Goal: Navigation & Orientation: Find specific page/section

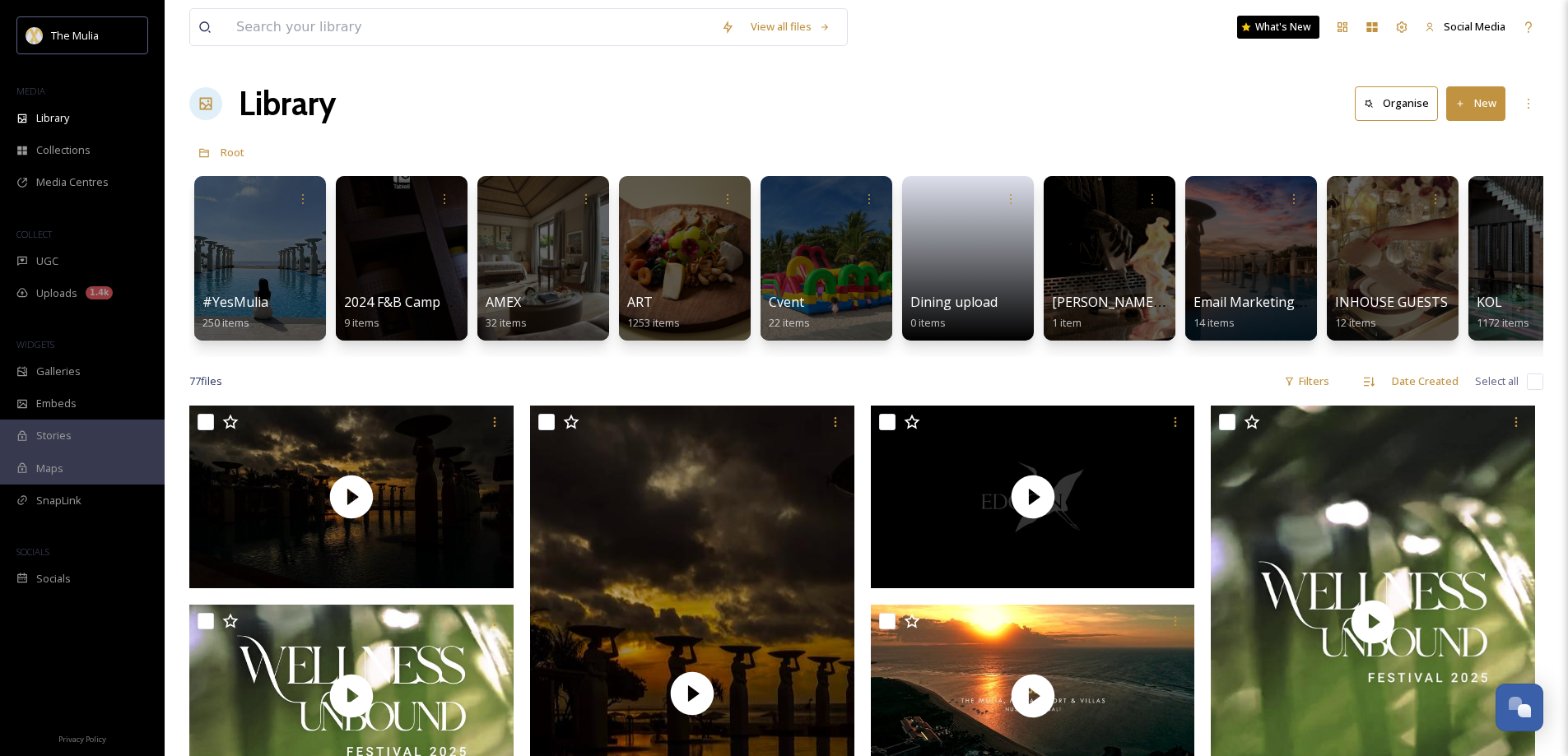
scroll to position [2317, 0]
click at [1401, 28] on icon at bounding box center [1402, 27] width 11 height 11
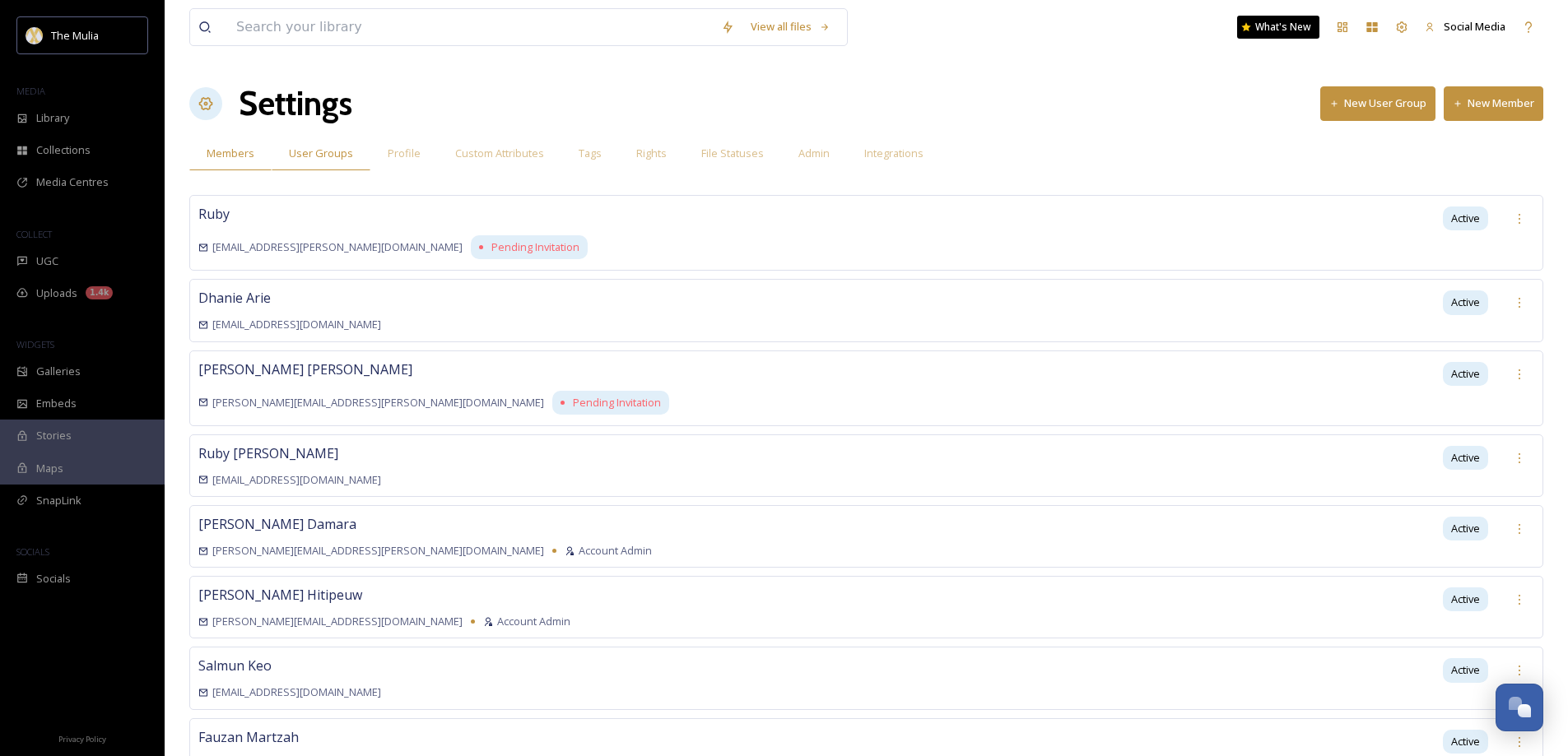
click at [299, 153] on span "User Groups" at bounding box center [321, 153] width 64 height 16
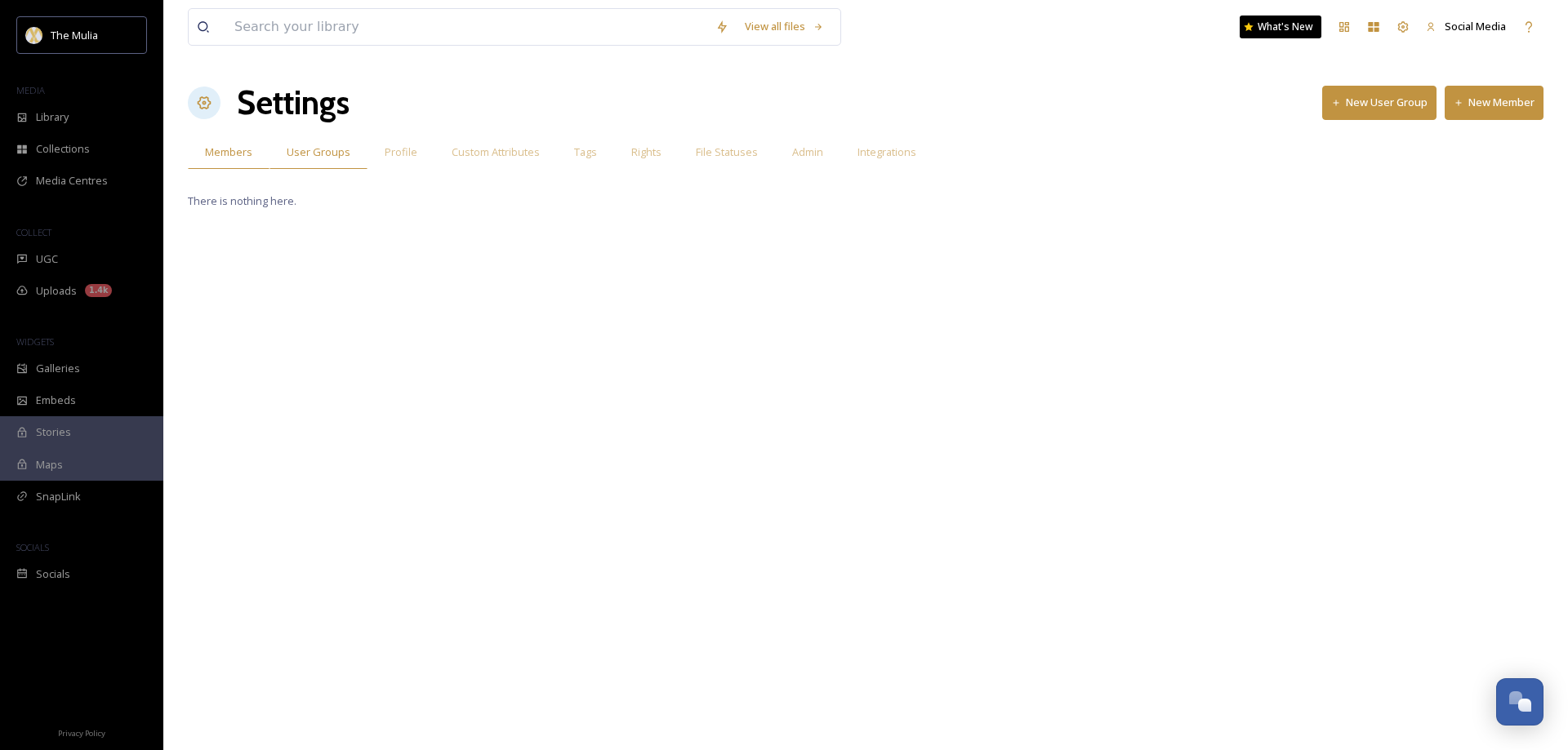
click at [247, 151] on span "Members" at bounding box center [229, 152] width 47 height 15
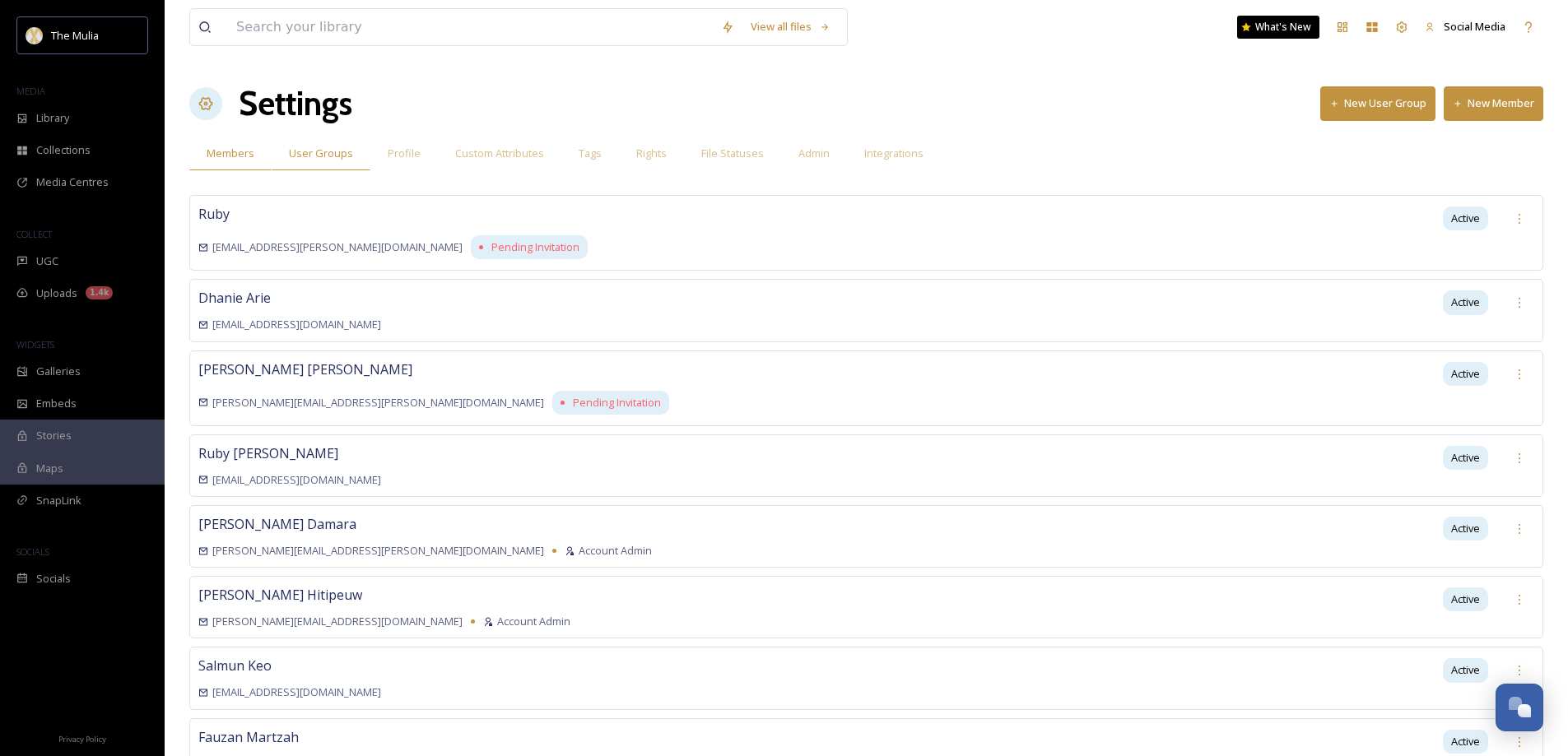
click at [313, 158] on span "User Groups" at bounding box center [321, 153] width 64 height 16
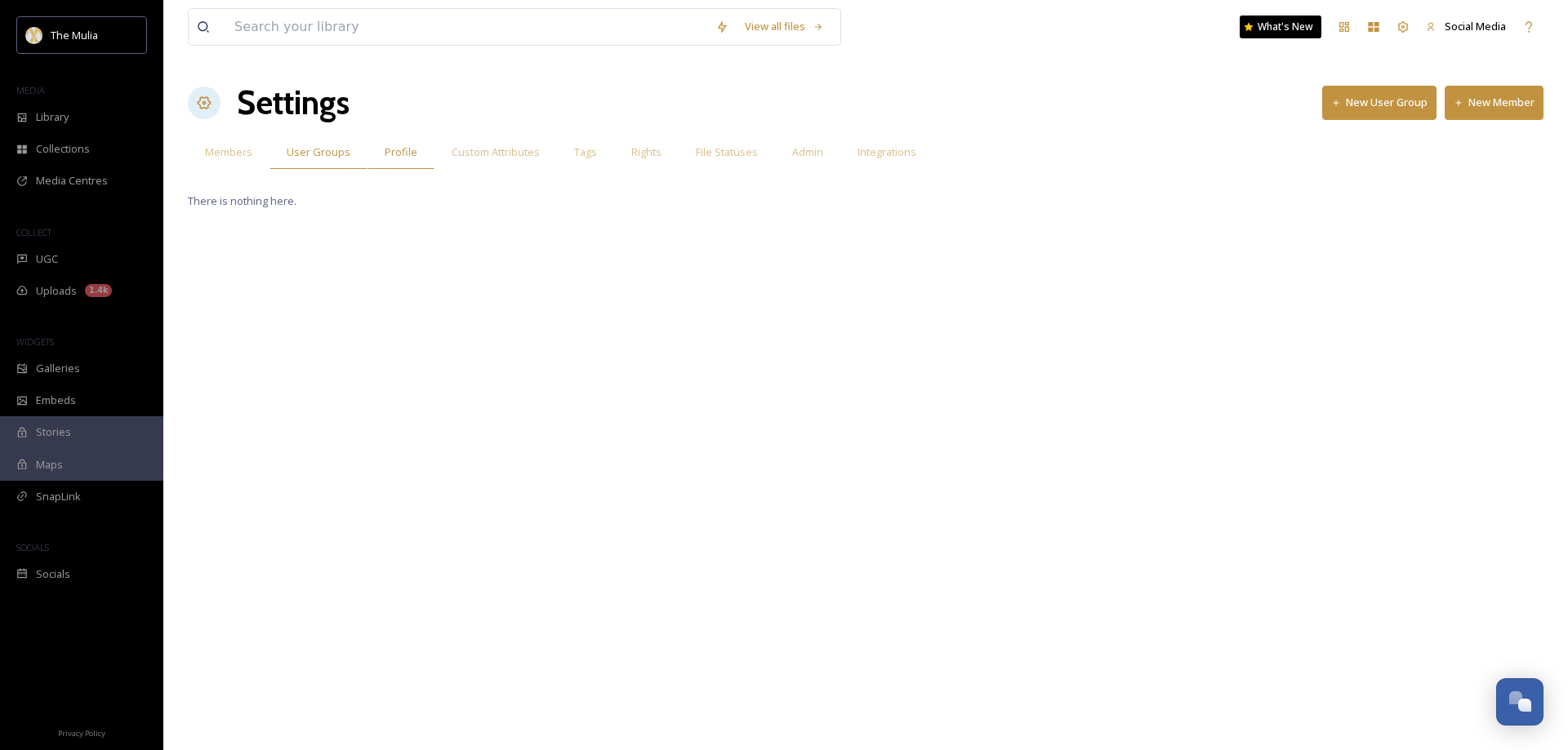
click at [393, 158] on span "Profile" at bounding box center [401, 152] width 33 height 15
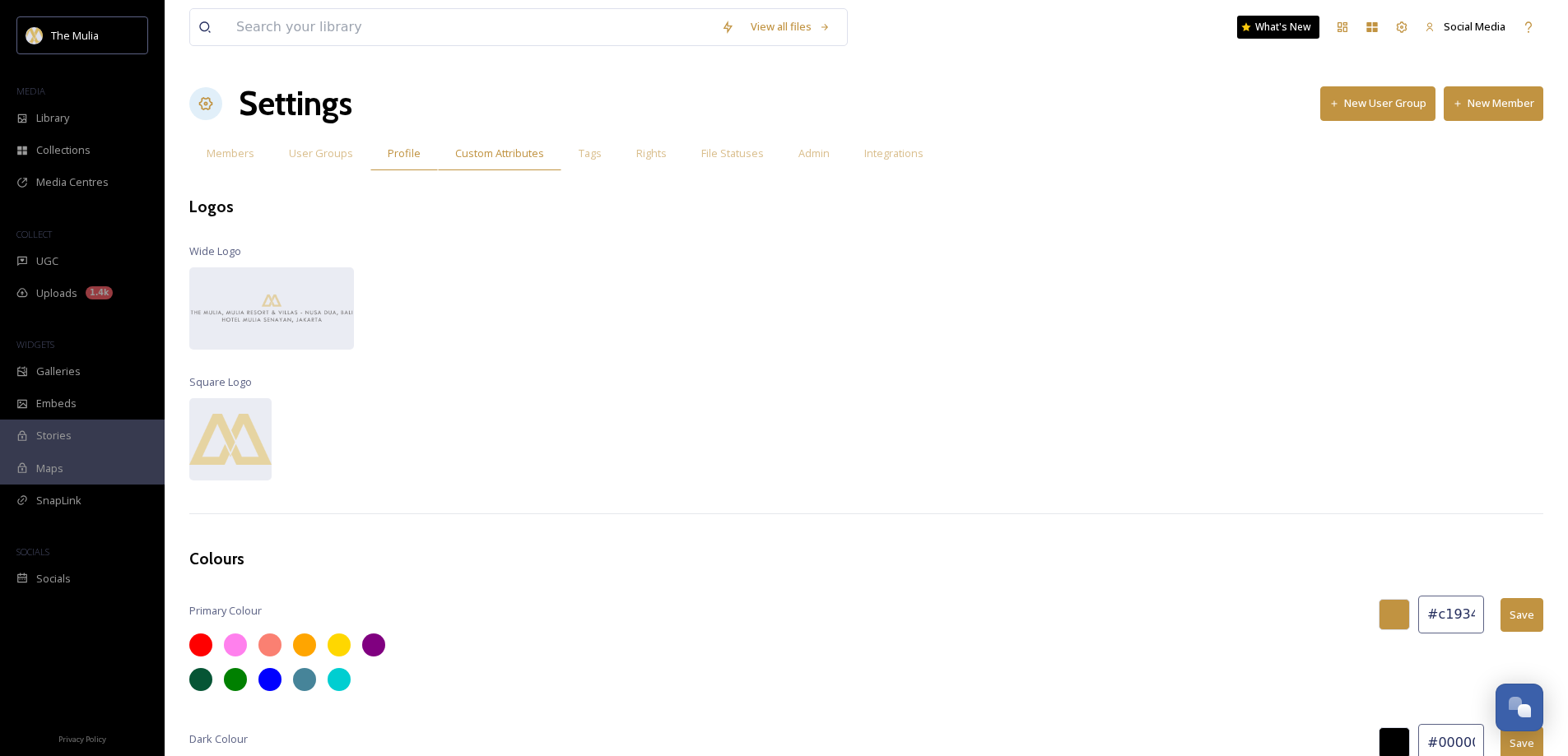
click at [492, 162] on span "Custom Attributes" at bounding box center [499, 153] width 89 height 16
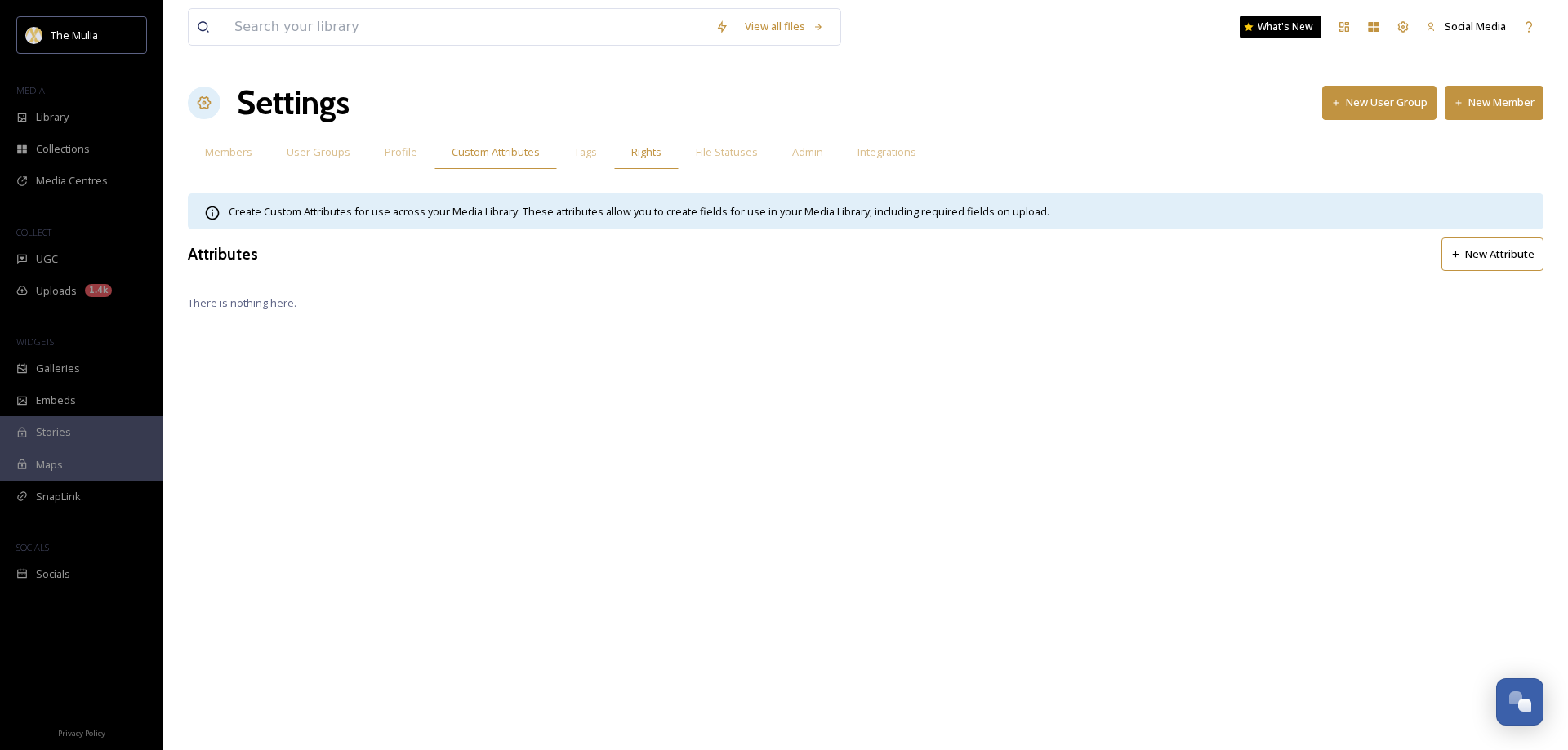
click at [614, 153] on div "Rights" at bounding box center [646, 152] width 65 height 34
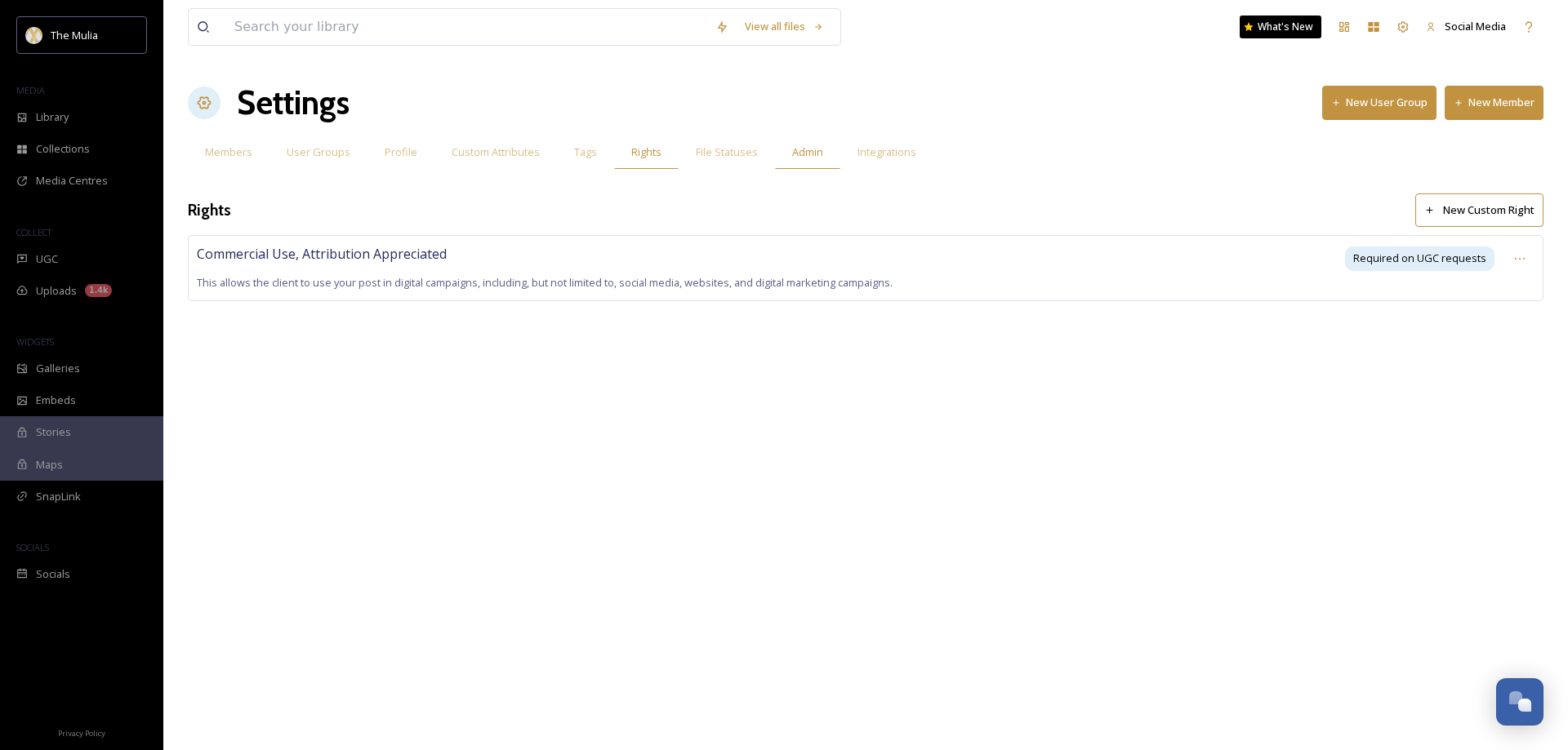
click at [796, 144] on div "Admin" at bounding box center [808, 152] width 66 height 34
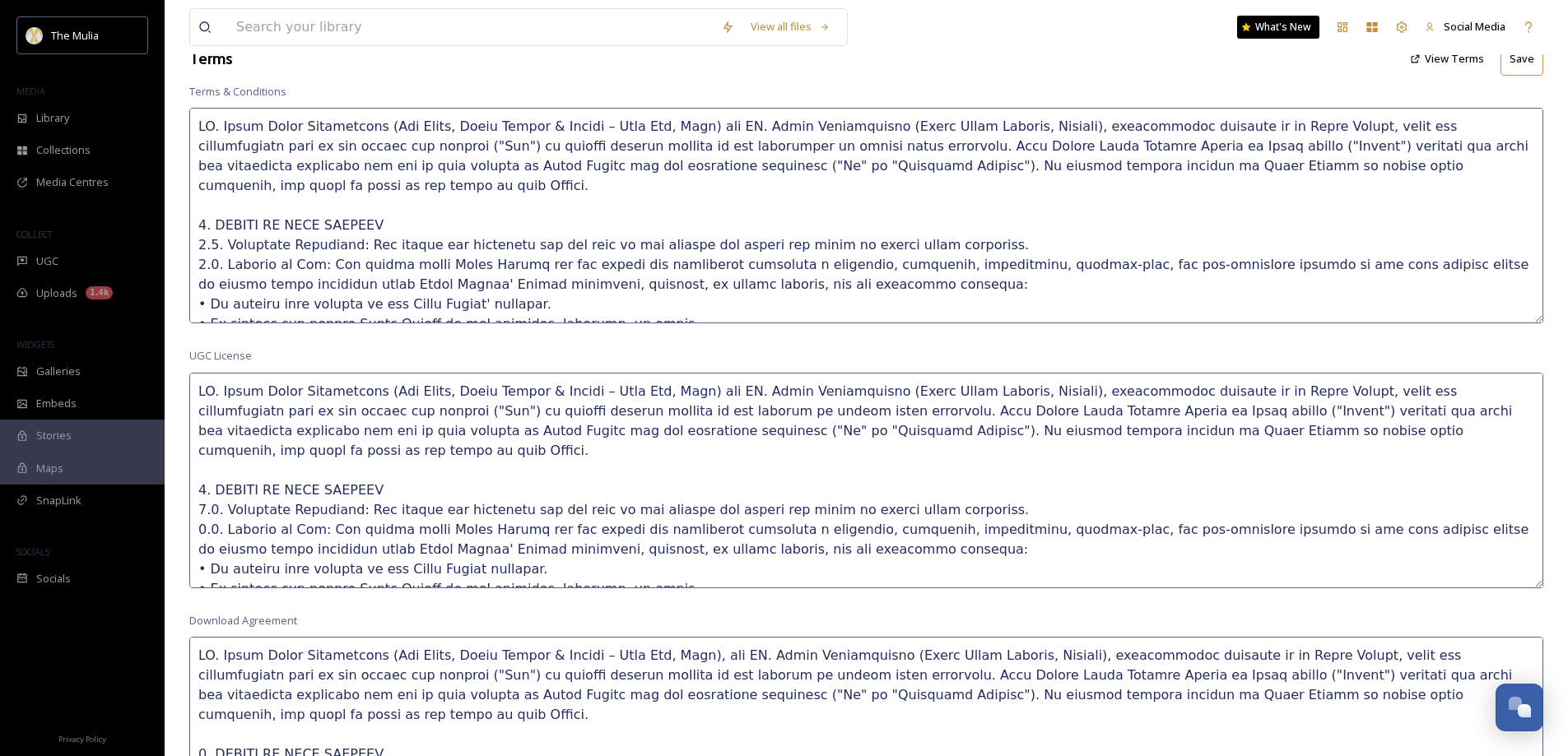
scroll to position [494, 0]
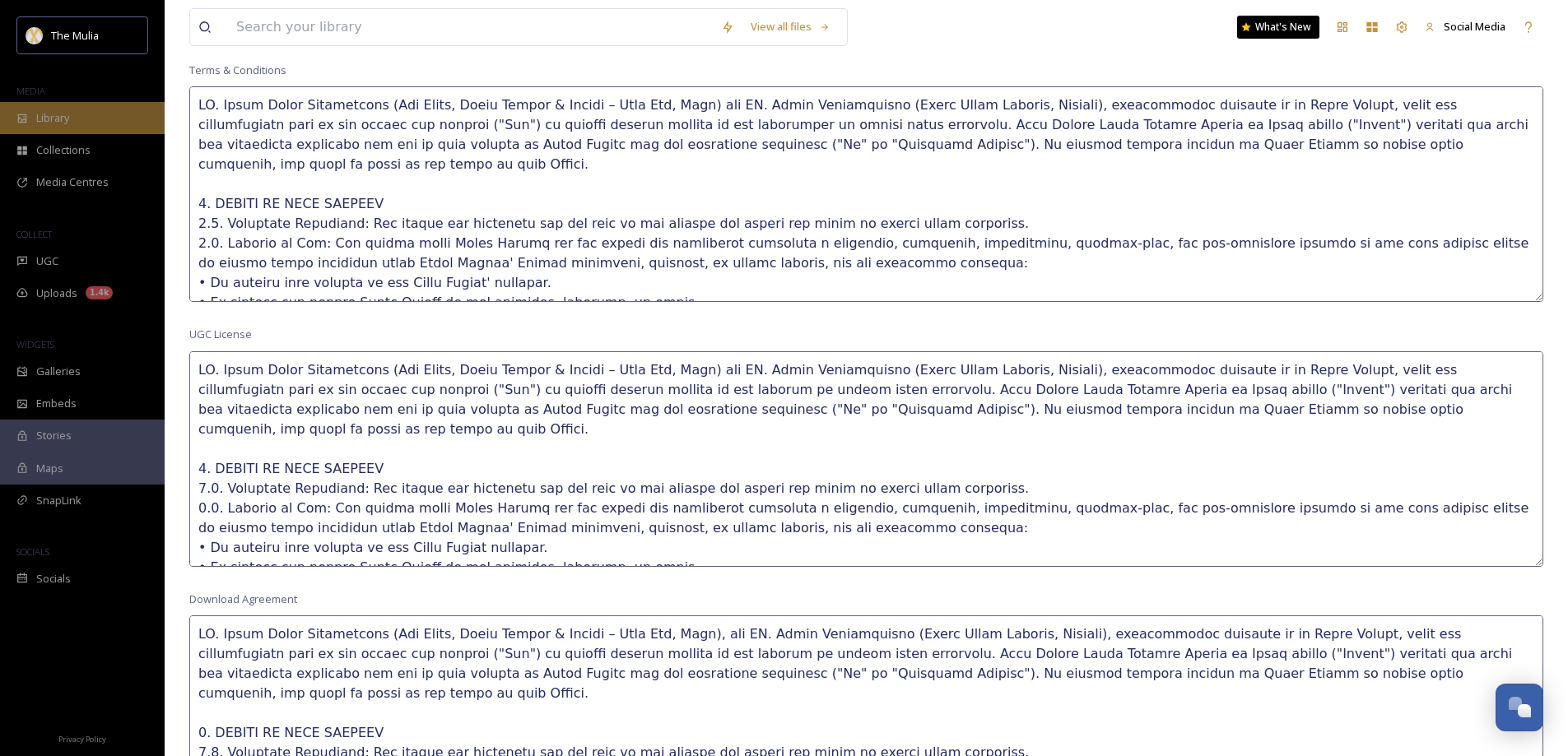
click at [69, 123] on span "Library" at bounding box center [52, 118] width 33 height 16
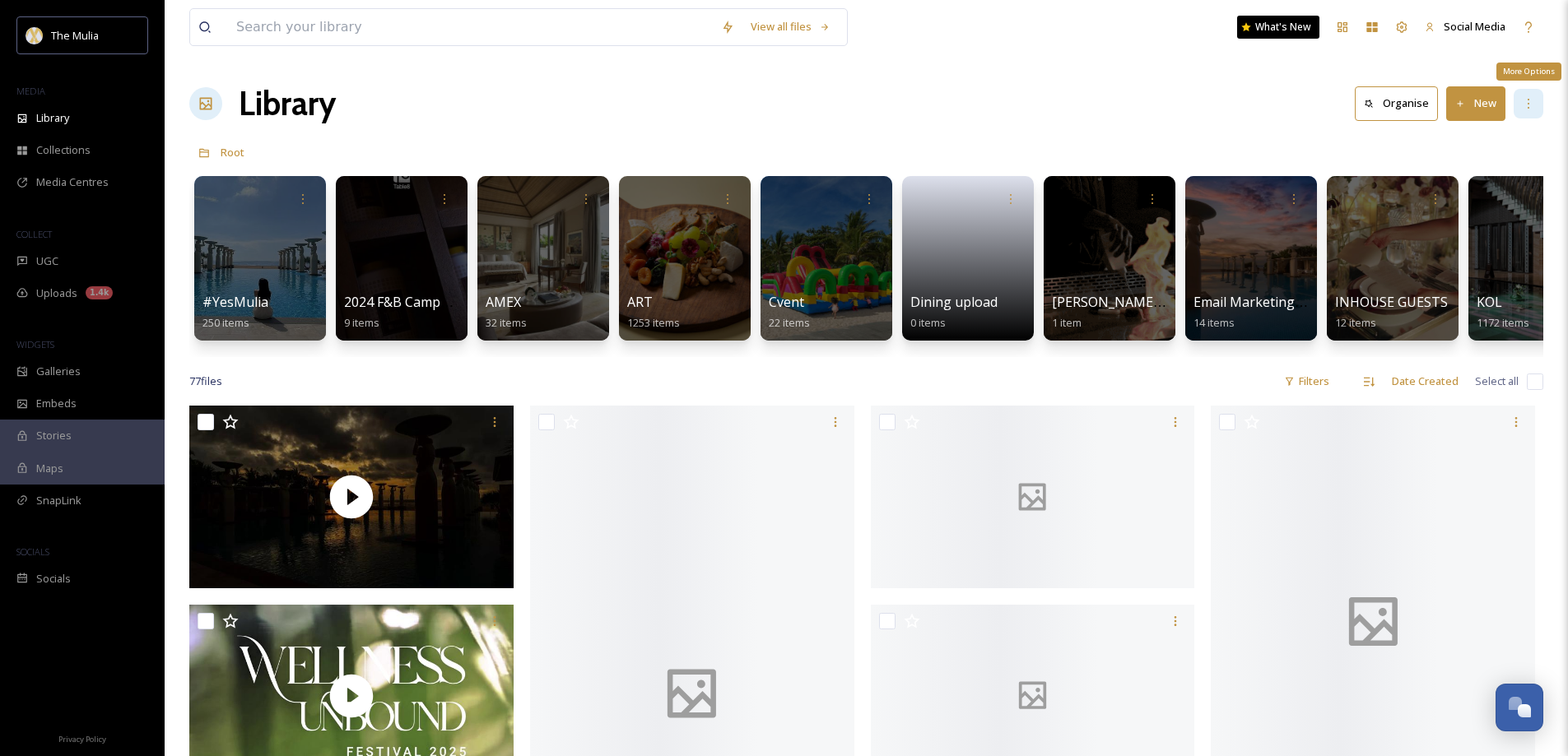
click at [1527, 105] on icon at bounding box center [1528, 104] width 13 height 13
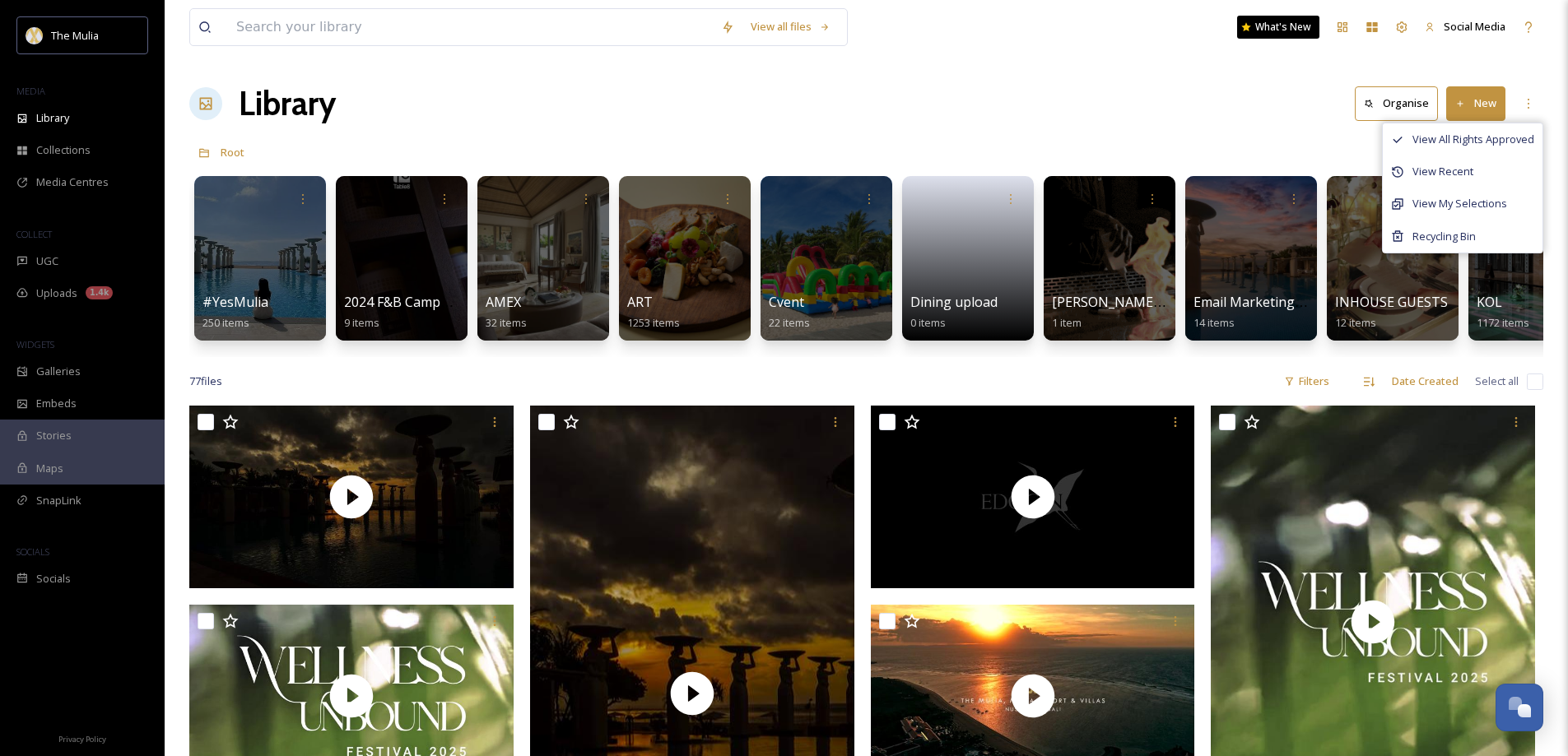
click at [1280, 97] on div "Library Organise New View All Rights Approved View Recent View My Selections Re…" at bounding box center [866, 104] width 1354 height 50
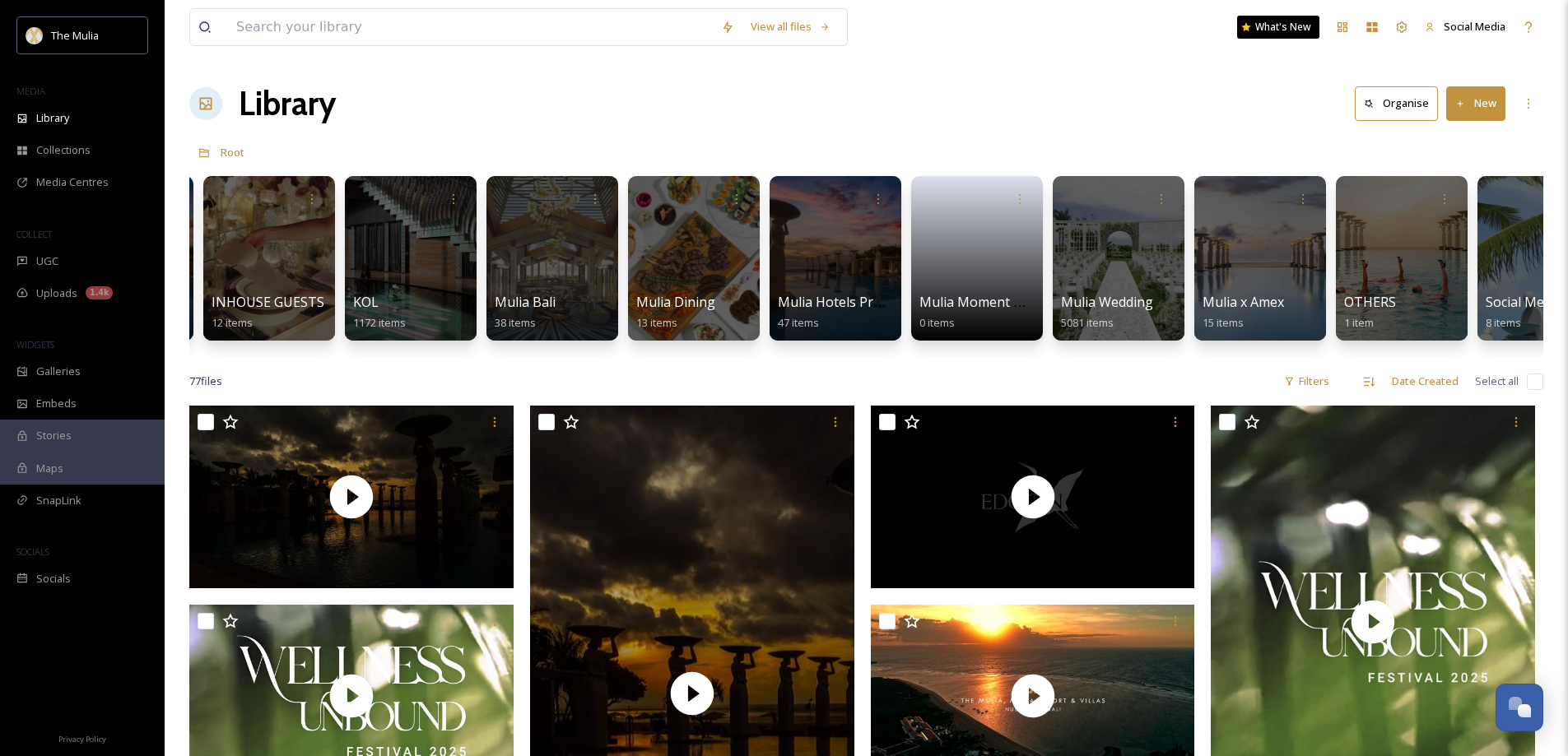
scroll to position [0, 1428]
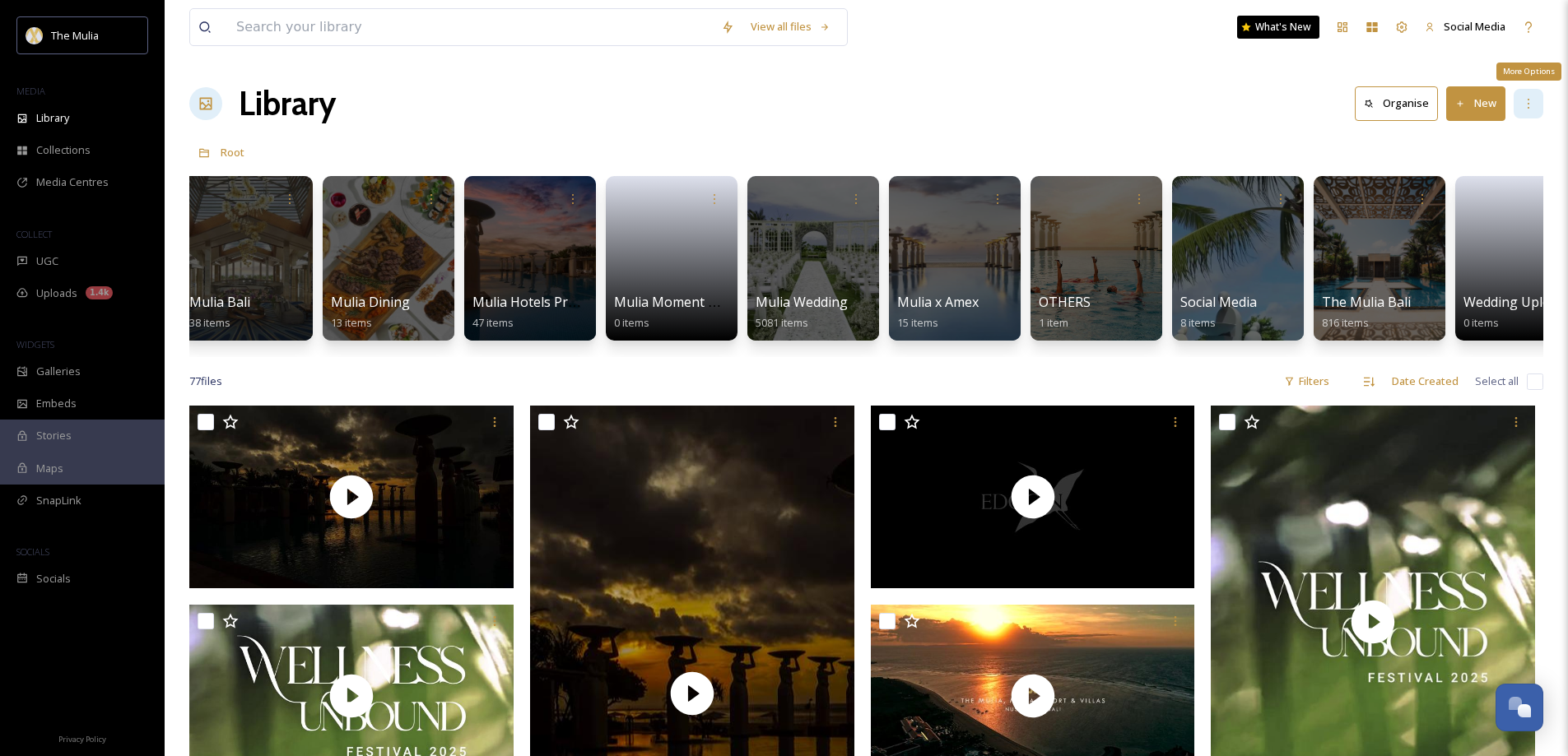
click at [1522, 107] on icon at bounding box center [1528, 104] width 13 height 13
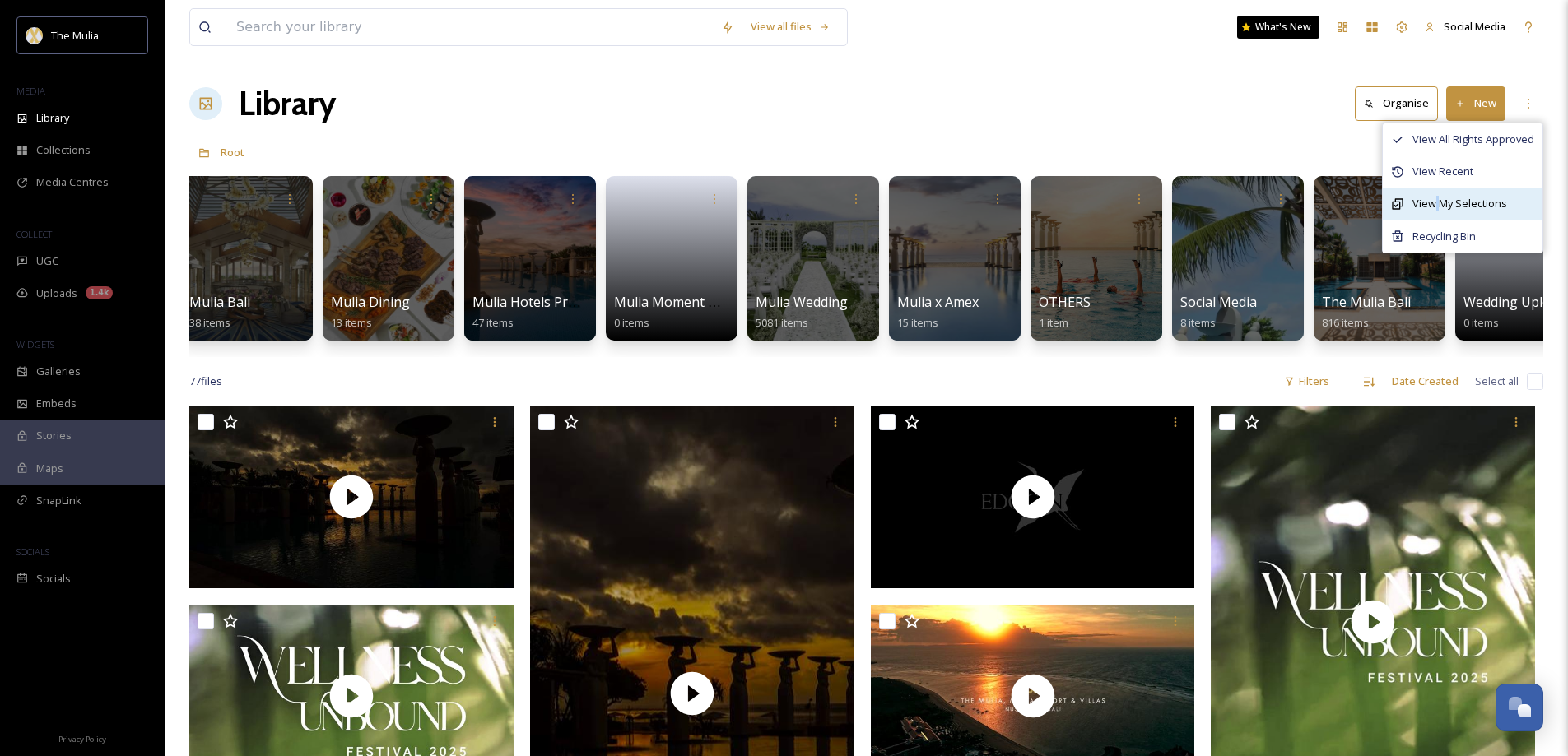
click at [1437, 209] on span "View My Selections" at bounding box center [1459, 203] width 95 height 16
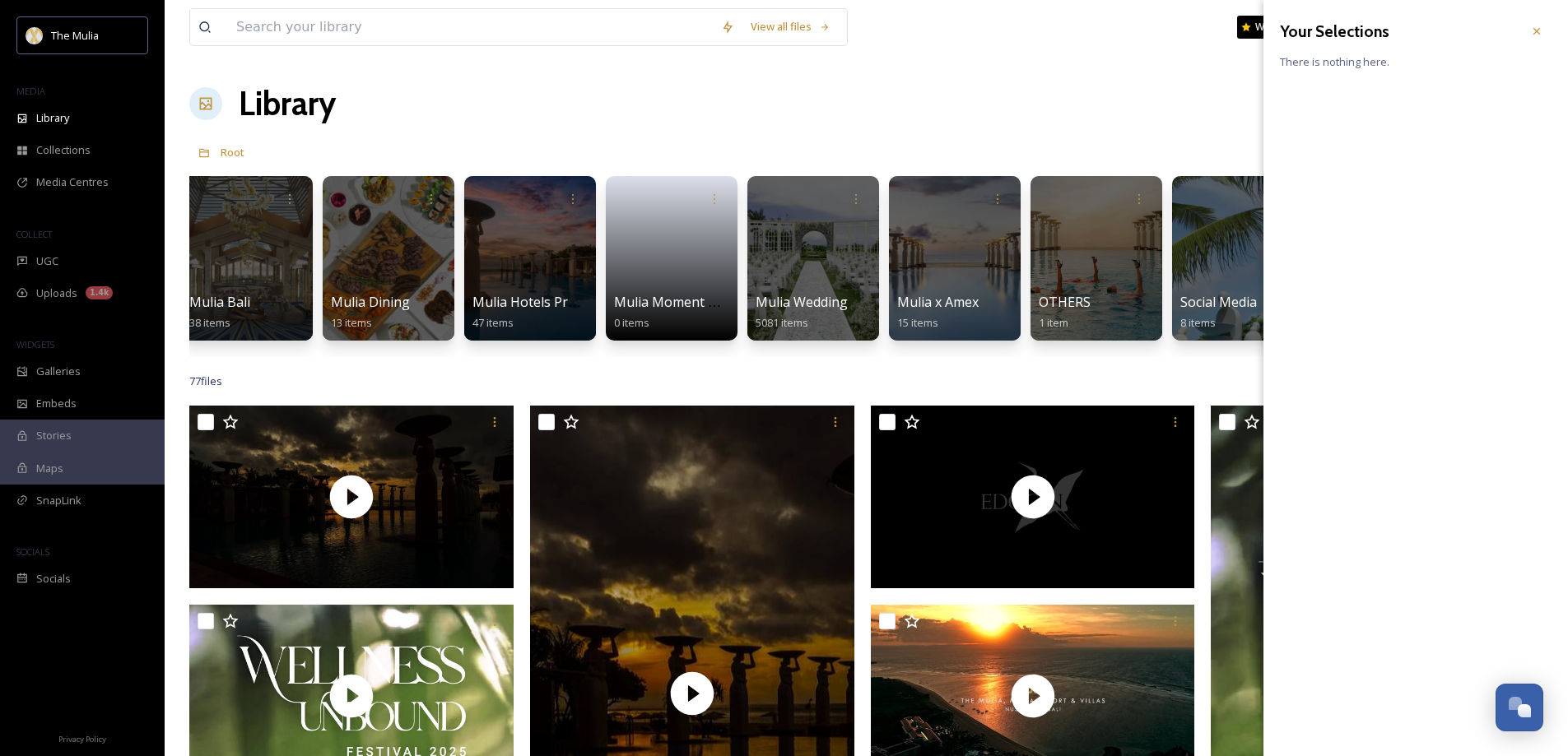
click at [589, 85] on div "Library Organise New View All Rights Approved View Recent View My Selections Re…" at bounding box center [866, 104] width 1354 height 50
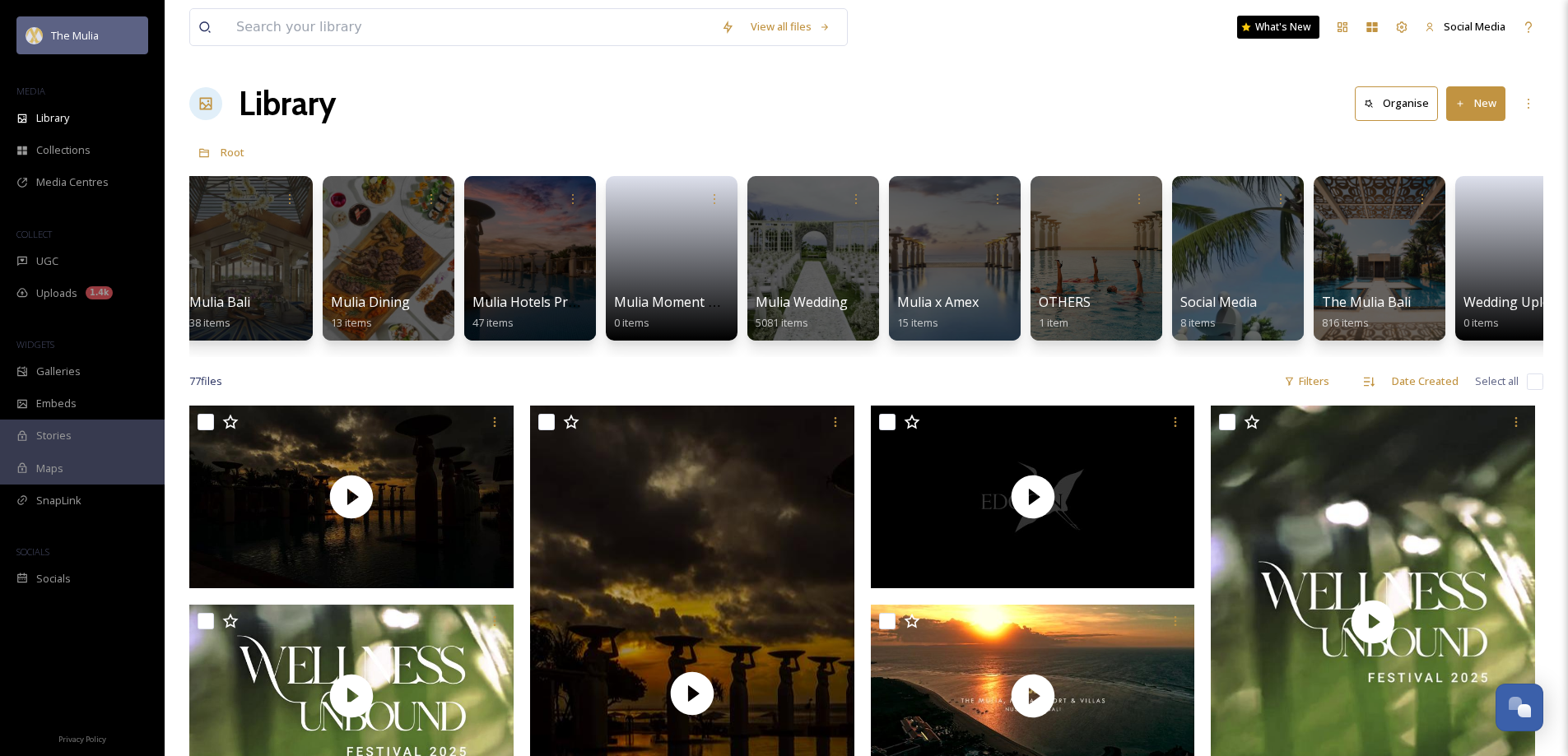
click at [62, 33] on span "The Mulia" at bounding box center [75, 35] width 48 height 15
click at [34, 30] on img at bounding box center [35, 36] width 17 height 17
click at [1459, 28] on span "Social Media" at bounding box center [1473, 27] width 62 height 15
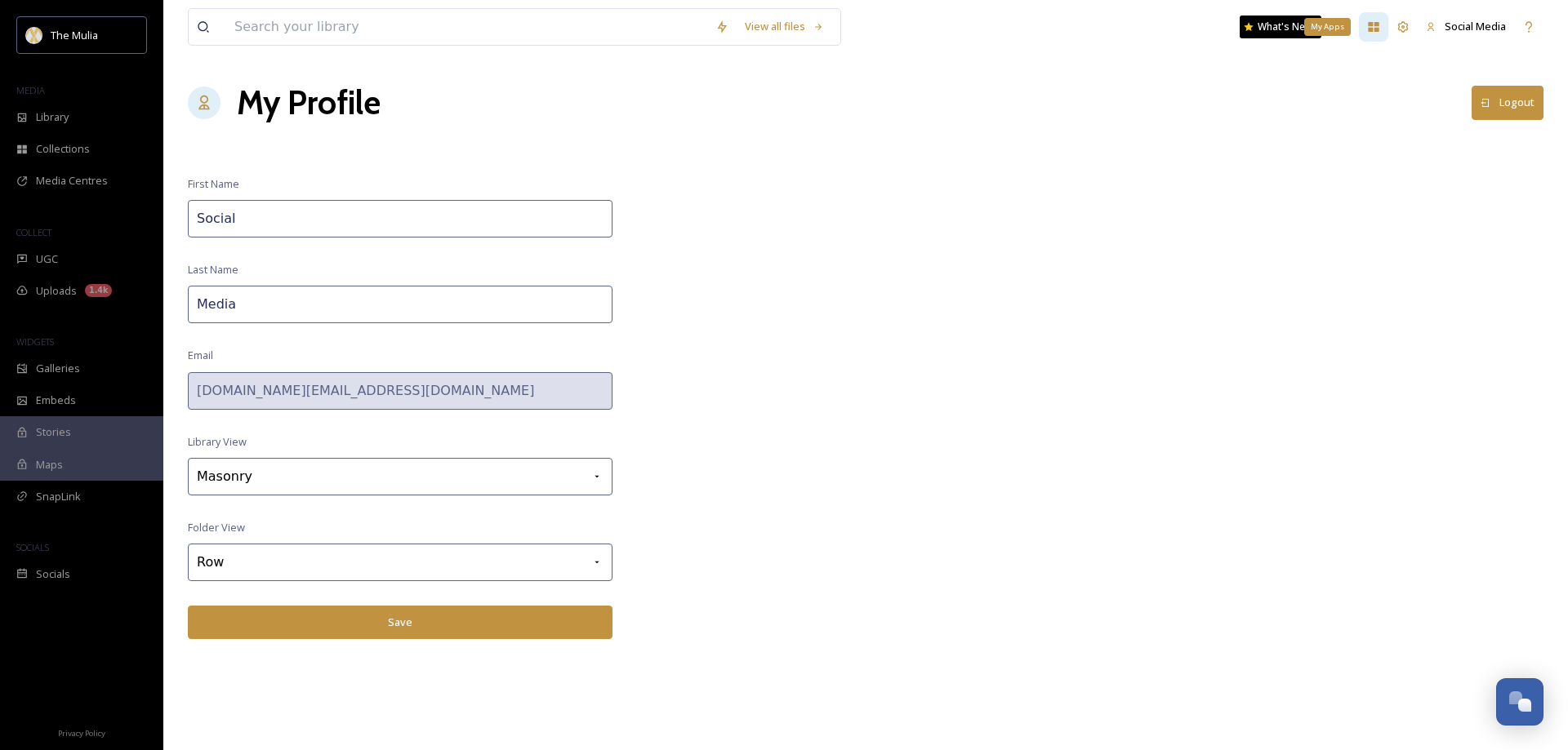
click at [1372, 29] on icon at bounding box center [1374, 26] width 11 height 10
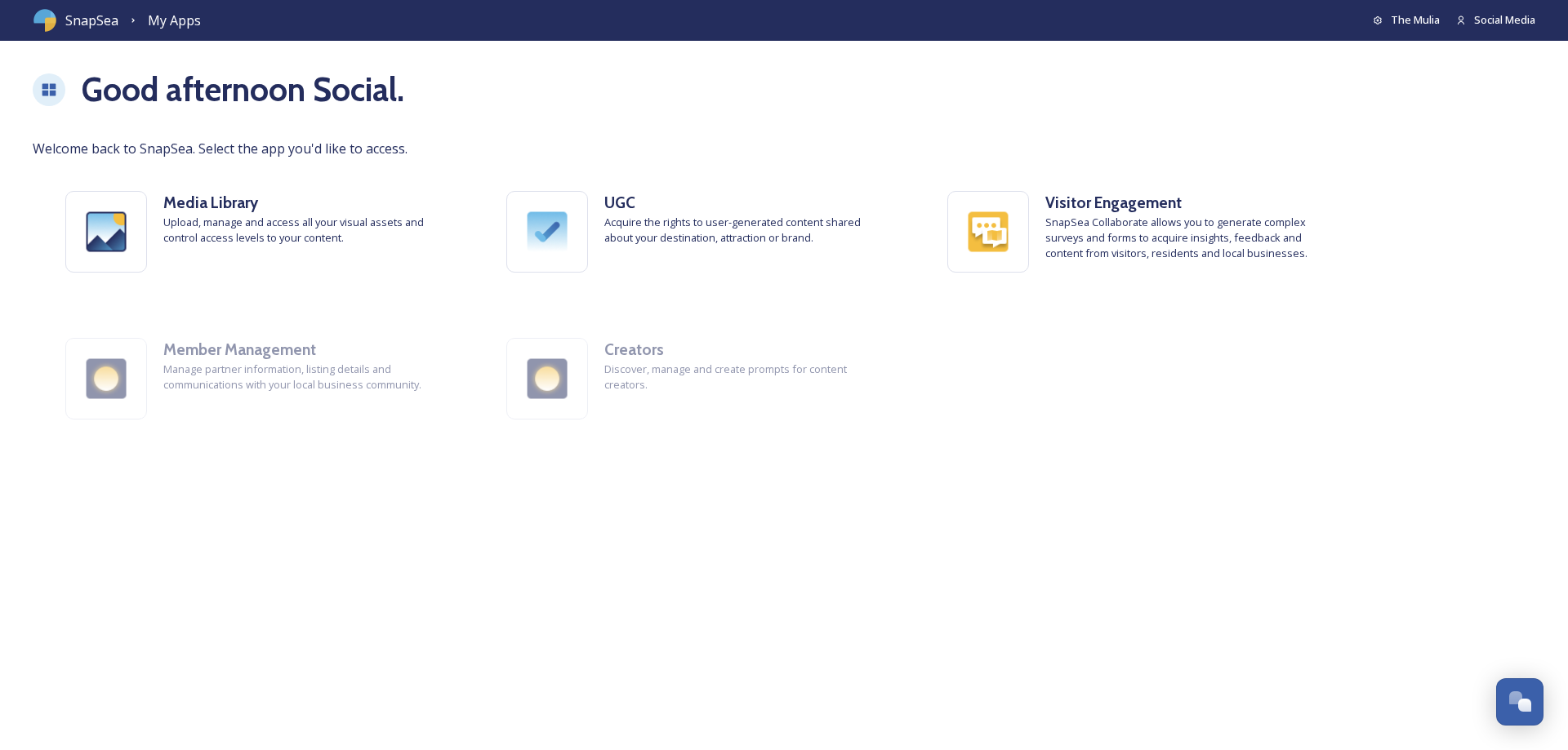
click at [100, 20] on span "SnapSea" at bounding box center [92, 21] width 53 height 20
click at [1374, 24] on icon at bounding box center [1377, 20] width 10 height 10
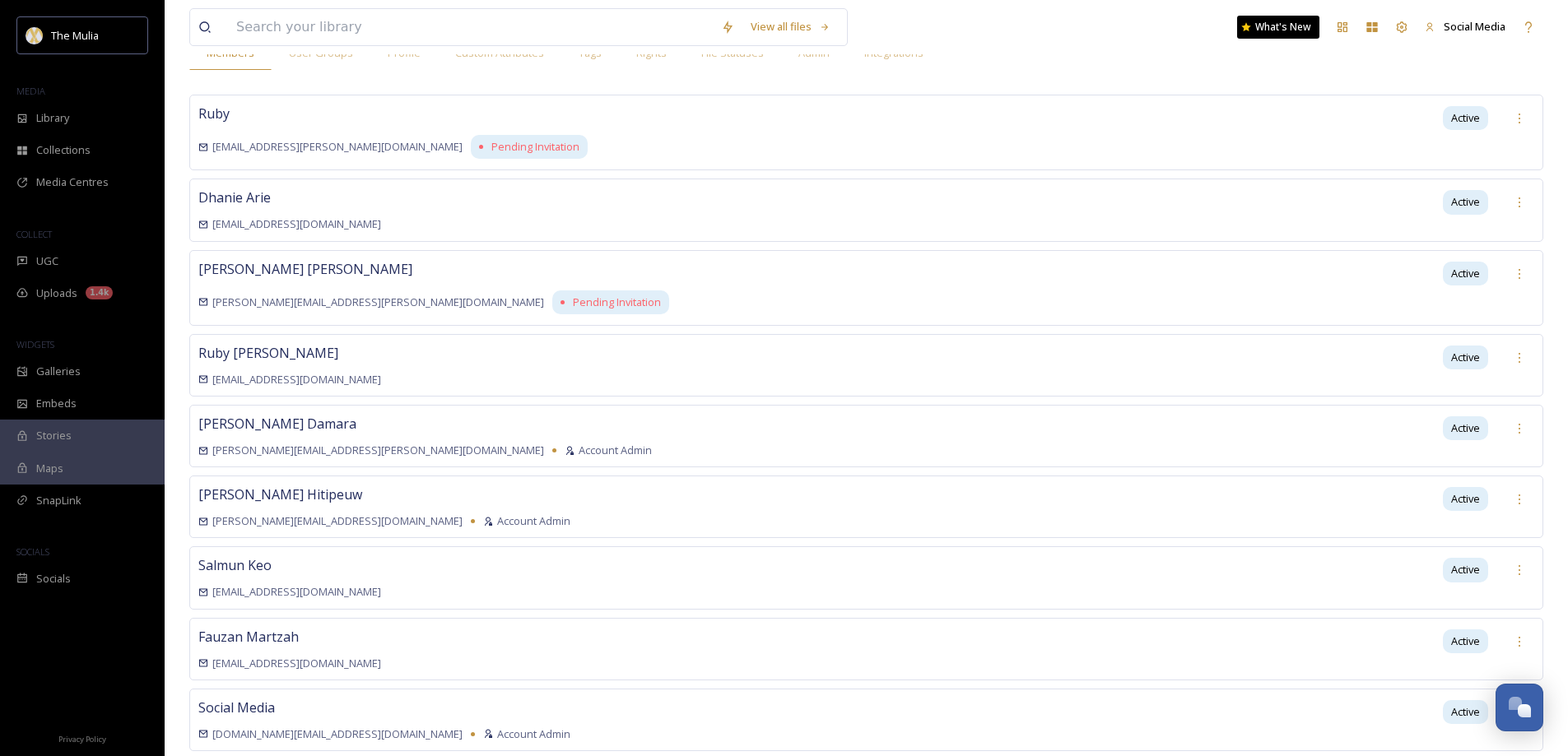
scroll to position [91, 0]
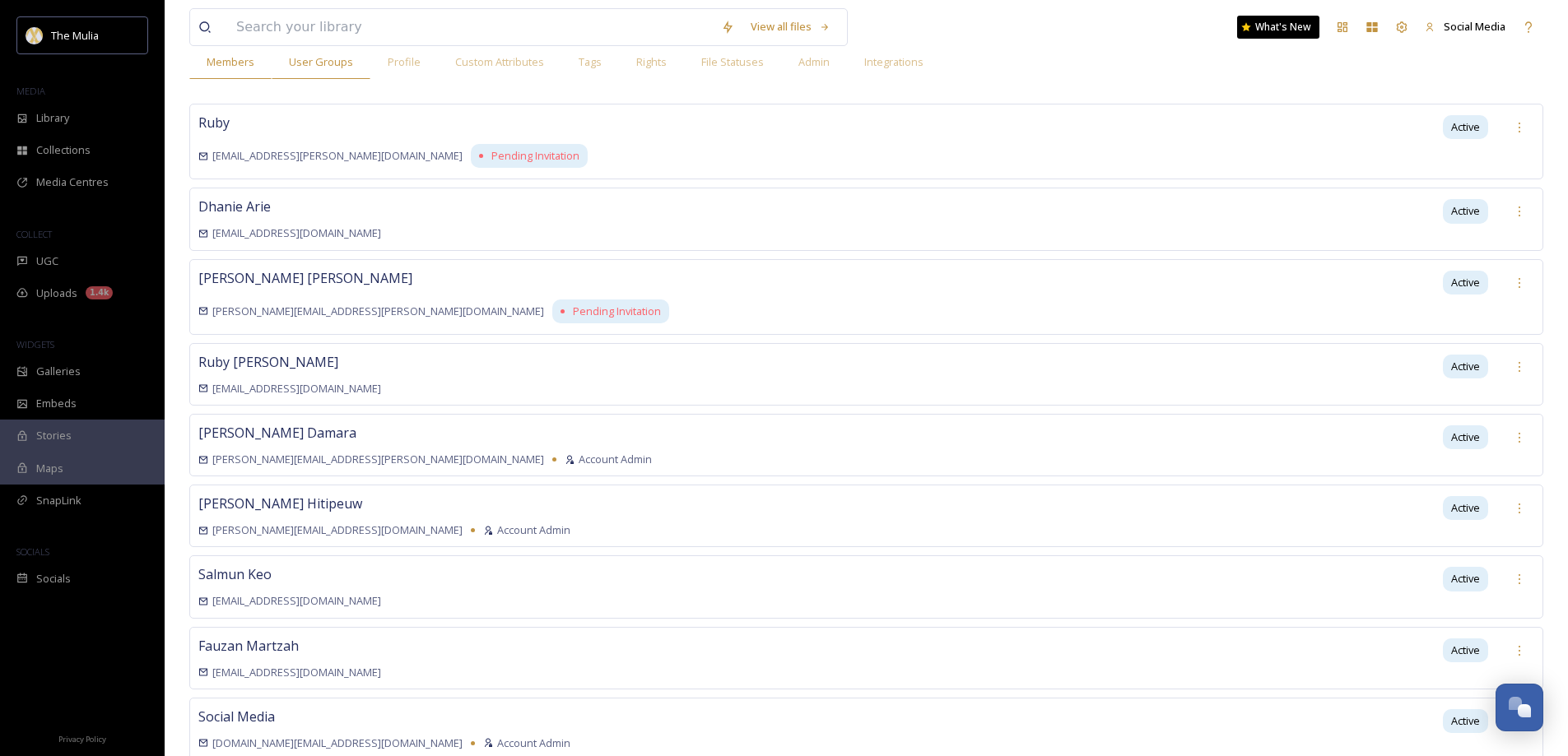
click at [305, 62] on span "User Groups" at bounding box center [321, 62] width 64 height 16
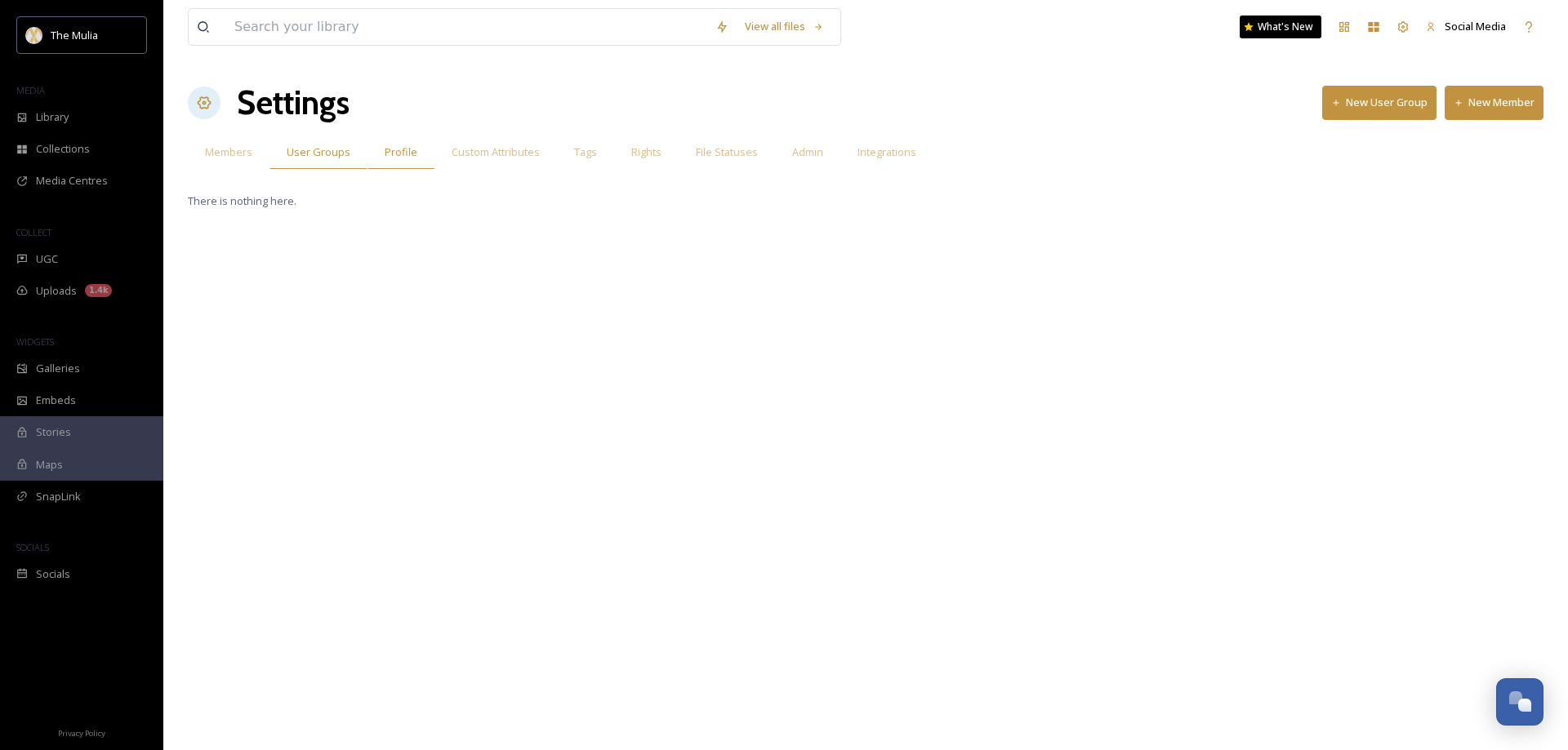
drag, startPoint x: 391, startPoint y: 152, endPoint x: 418, endPoint y: 158, distance: 27.7
click at [392, 153] on span "Profile" at bounding box center [401, 152] width 33 height 15
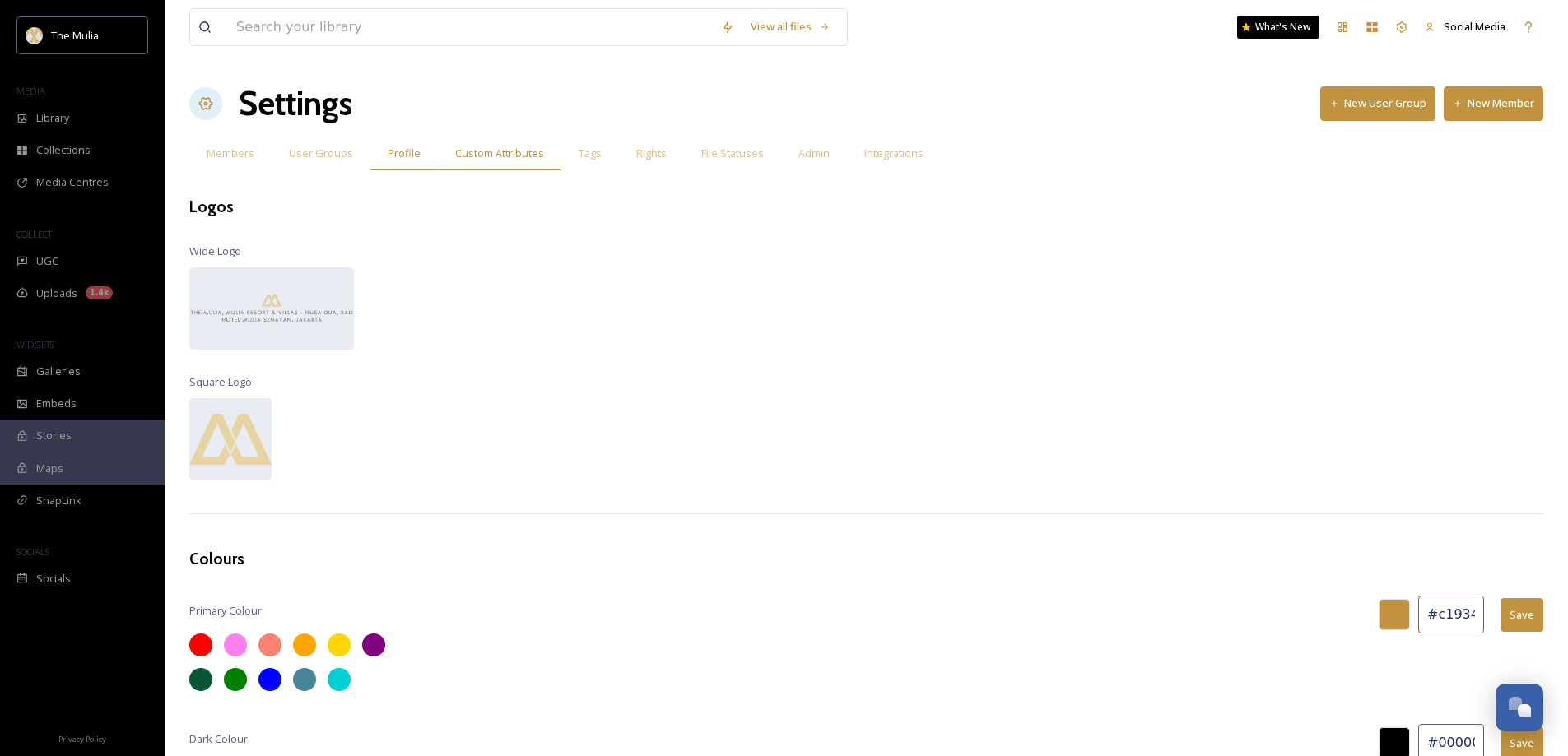
click at [493, 151] on span "Custom Attributes" at bounding box center [499, 153] width 89 height 16
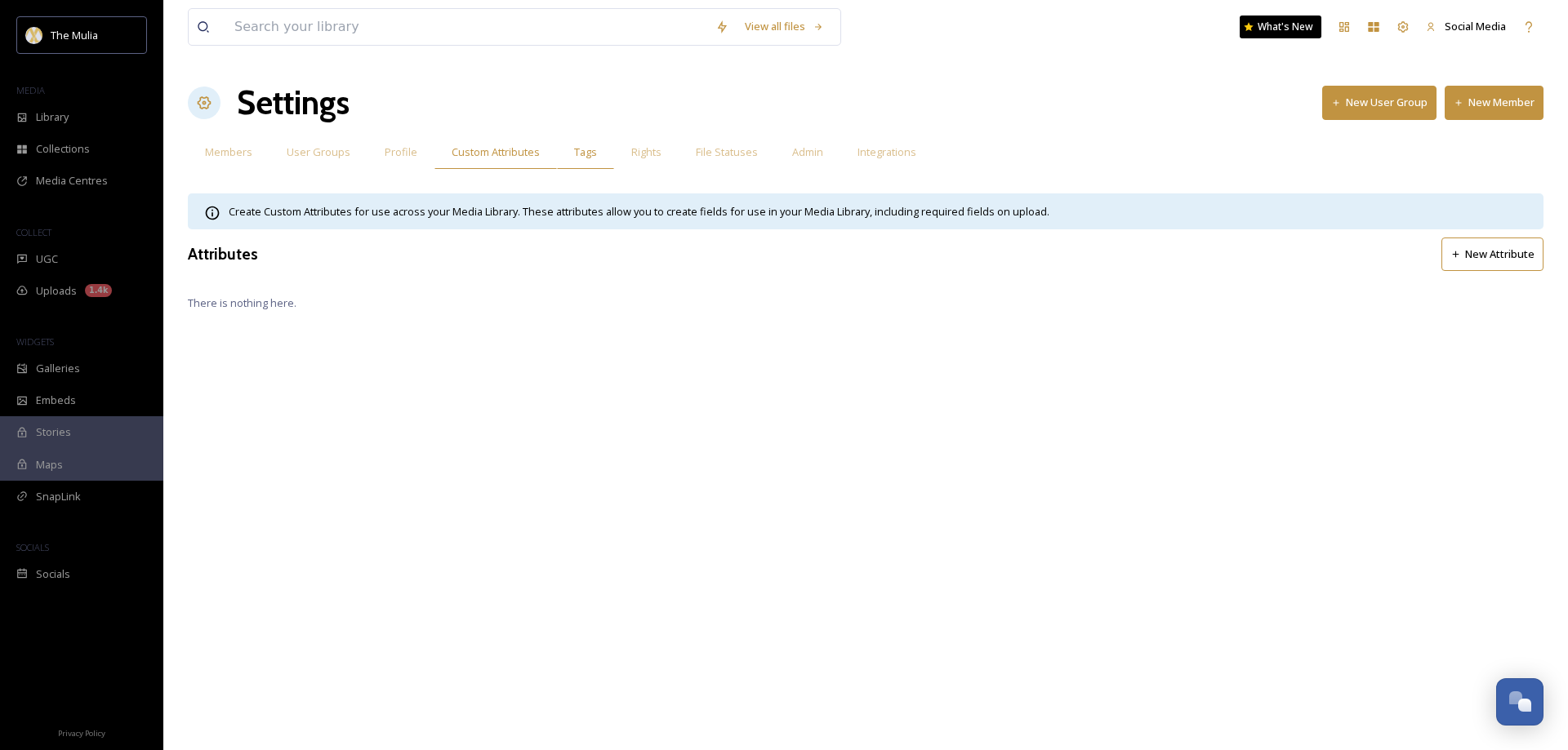
click at [587, 153] on span "Tags" at bounding box center [585, 152] width 23 height 15
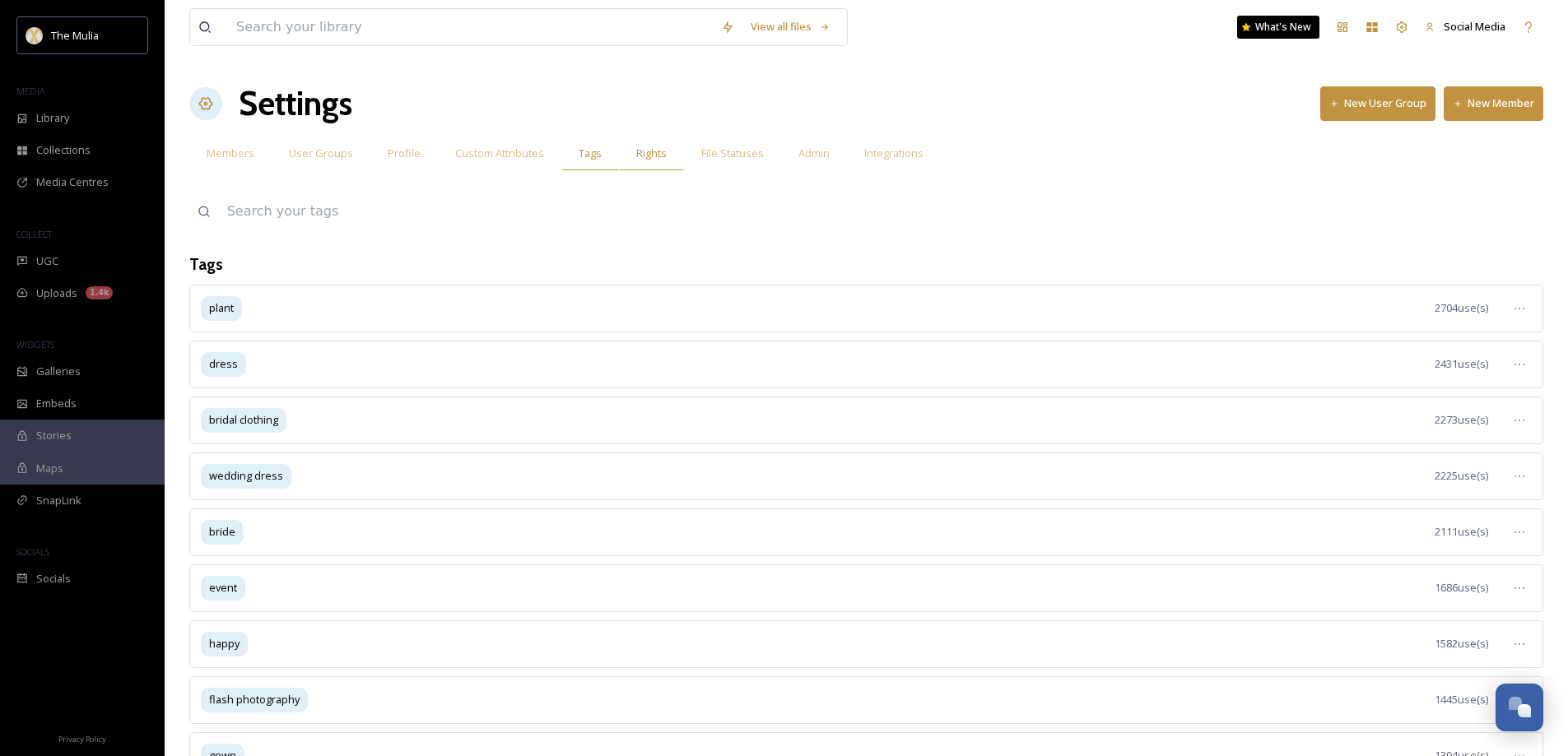
click at [644, 160] on span "Rights" at bounding box center [651, 153] width 30 height 16
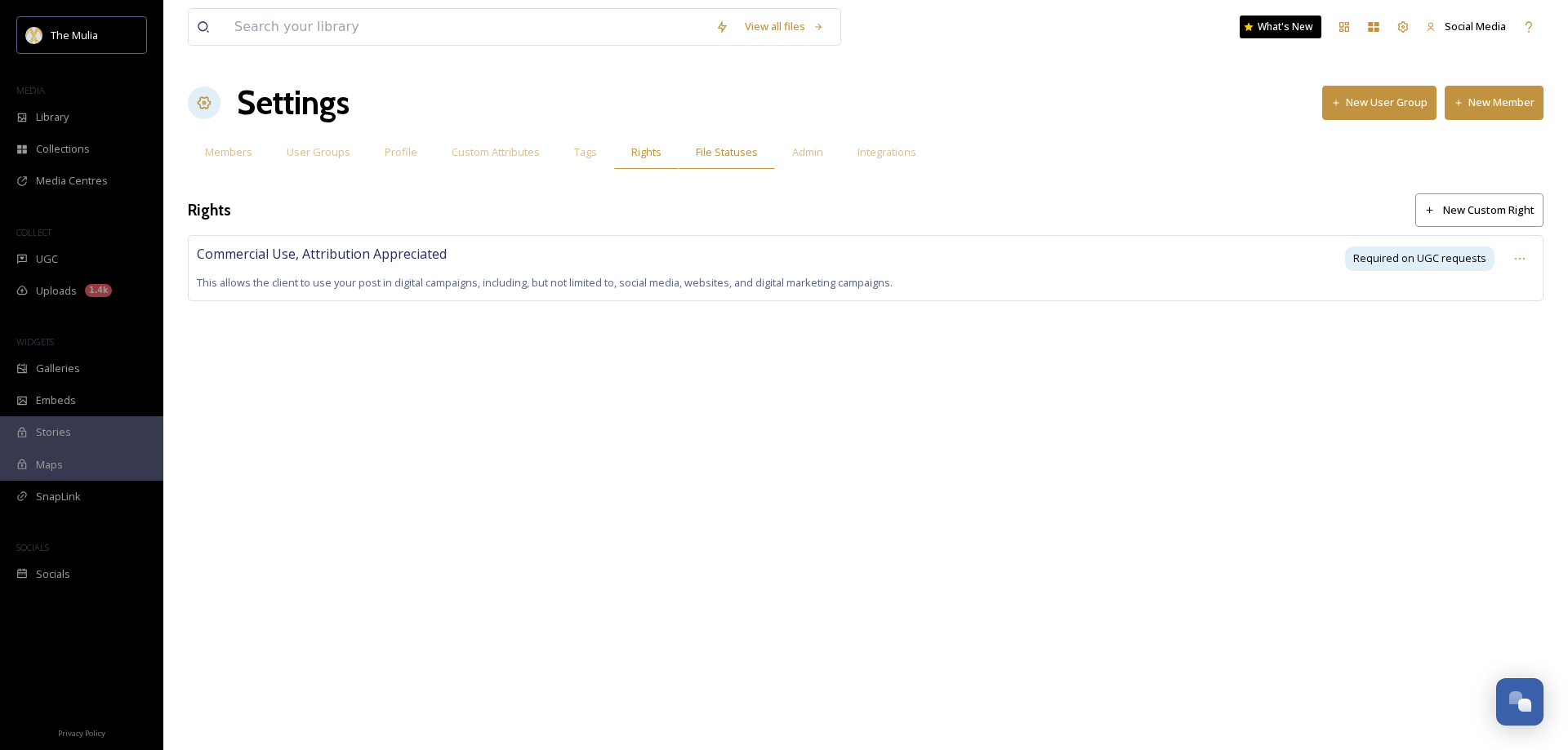
click at [727, 158] on span "File Statuses" at bounding box center [727, 152] width 62 height 15
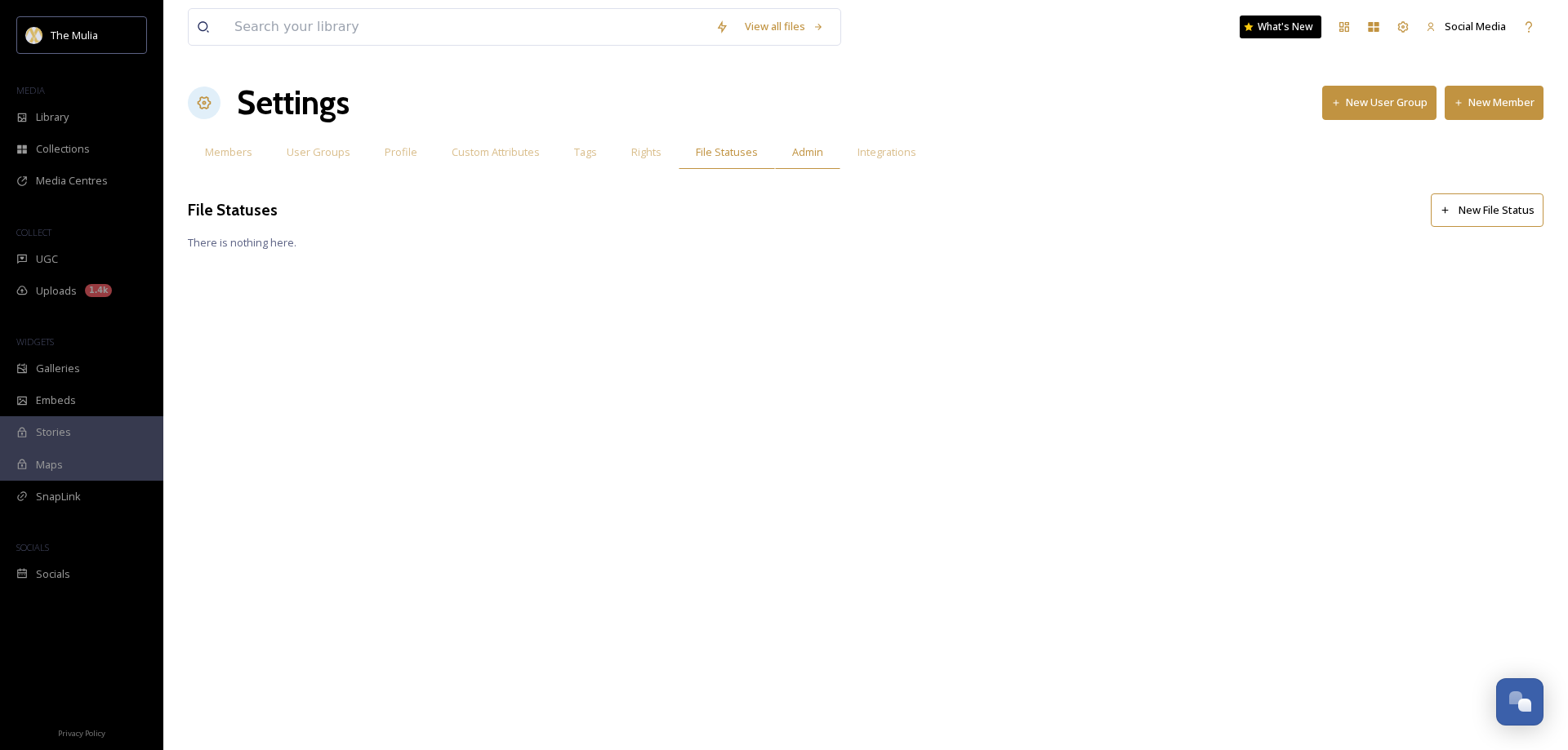
click at [810, 157] on span "Admin" at bounding box center [808, 152] width 31 height 15
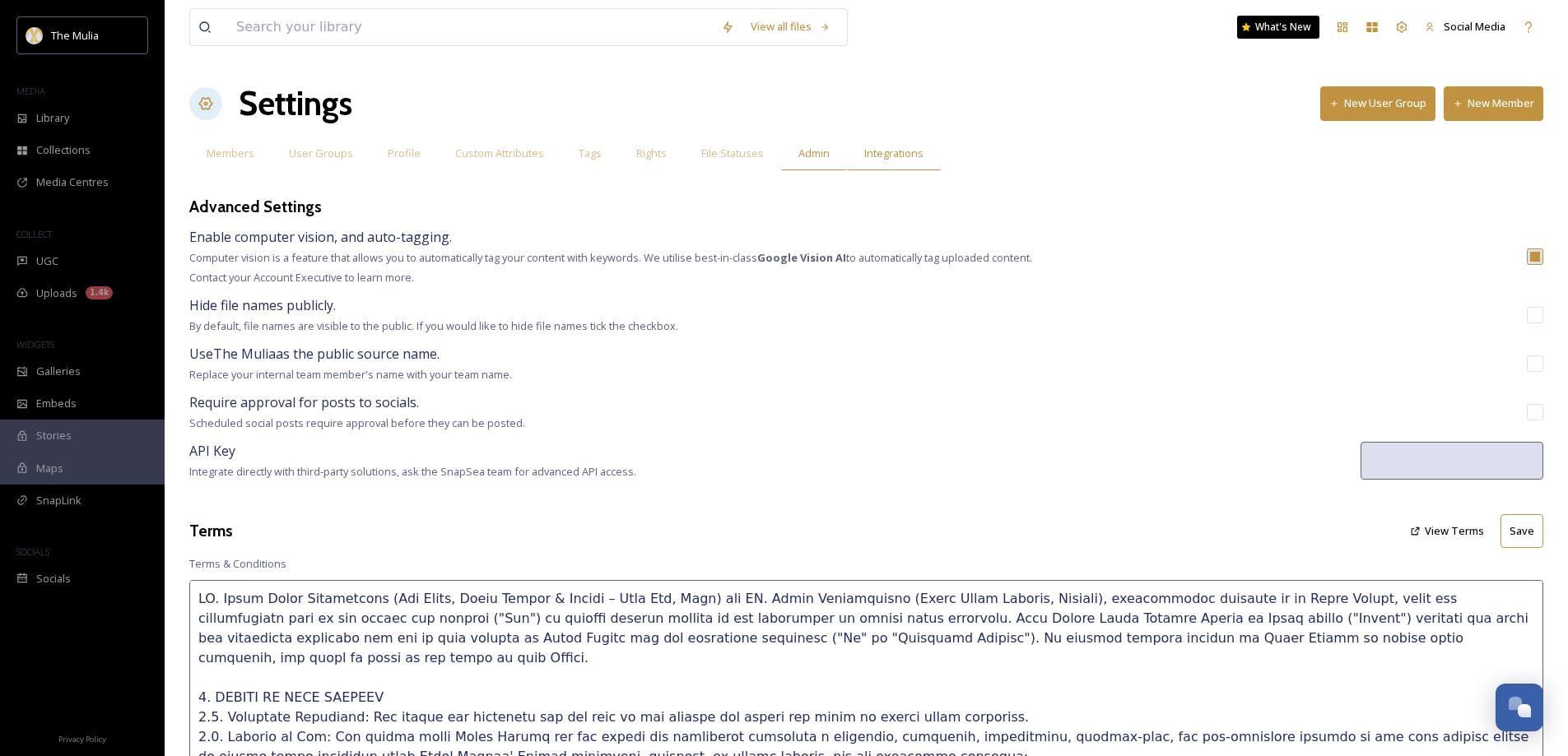
click at [886, 158] on span "Integrations" at bounding box center [894, 153] width 60 height 16
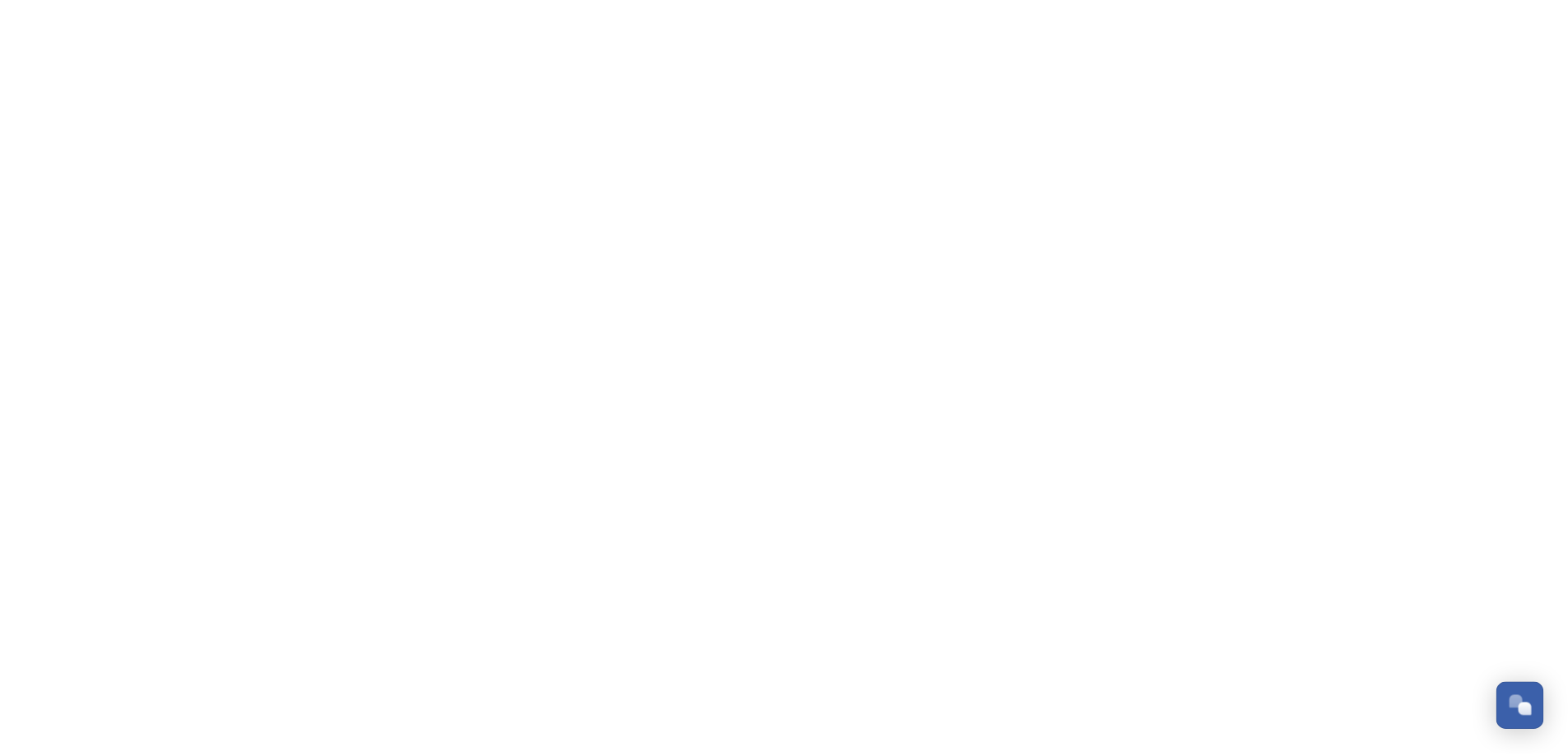
scroll to position [2364, 0]
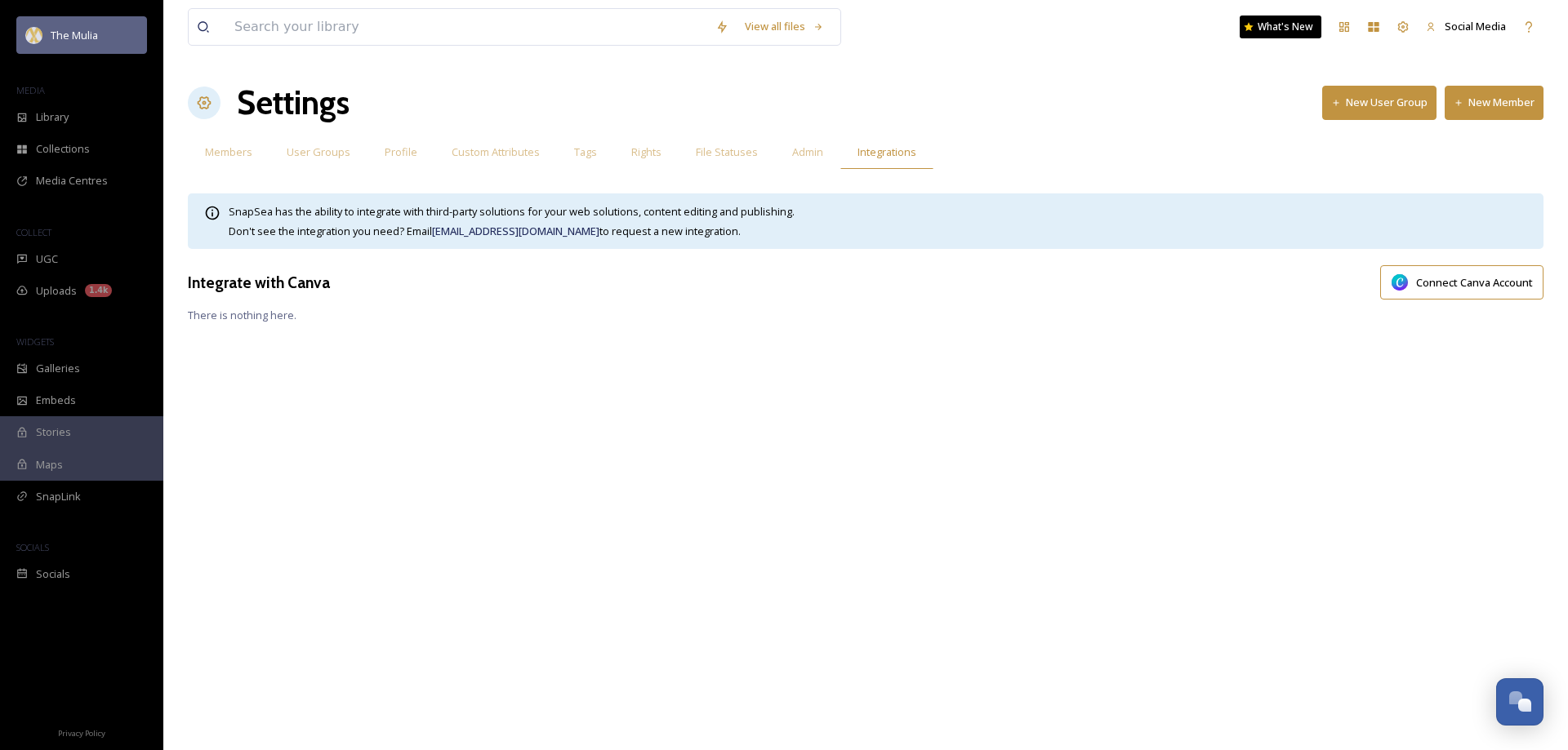
click at [36, 38] on img at bounding box center [35, 36] width 16 height 16
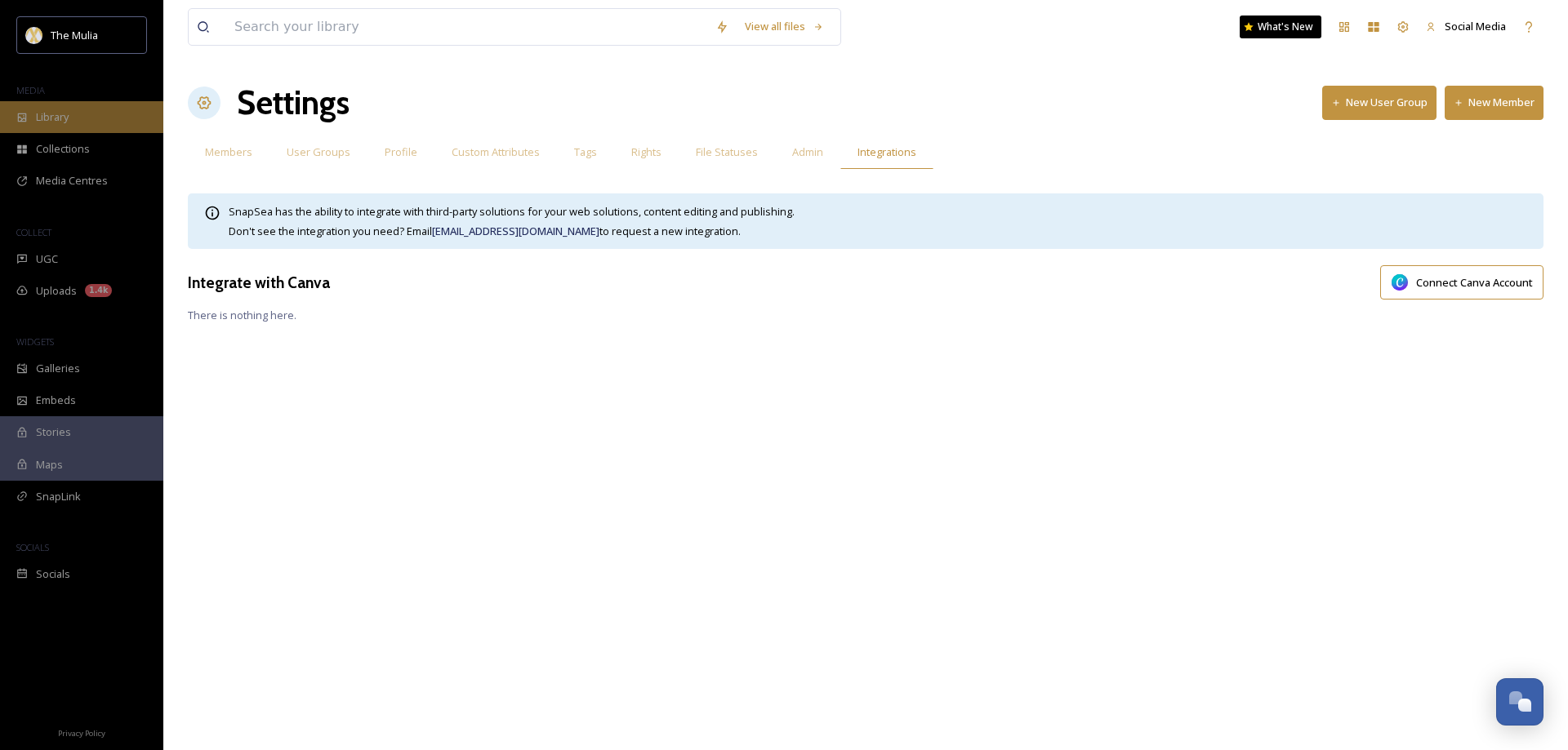
click at [50, 111] on span "Library" at bounding box center [52, 117] width 33 height 15
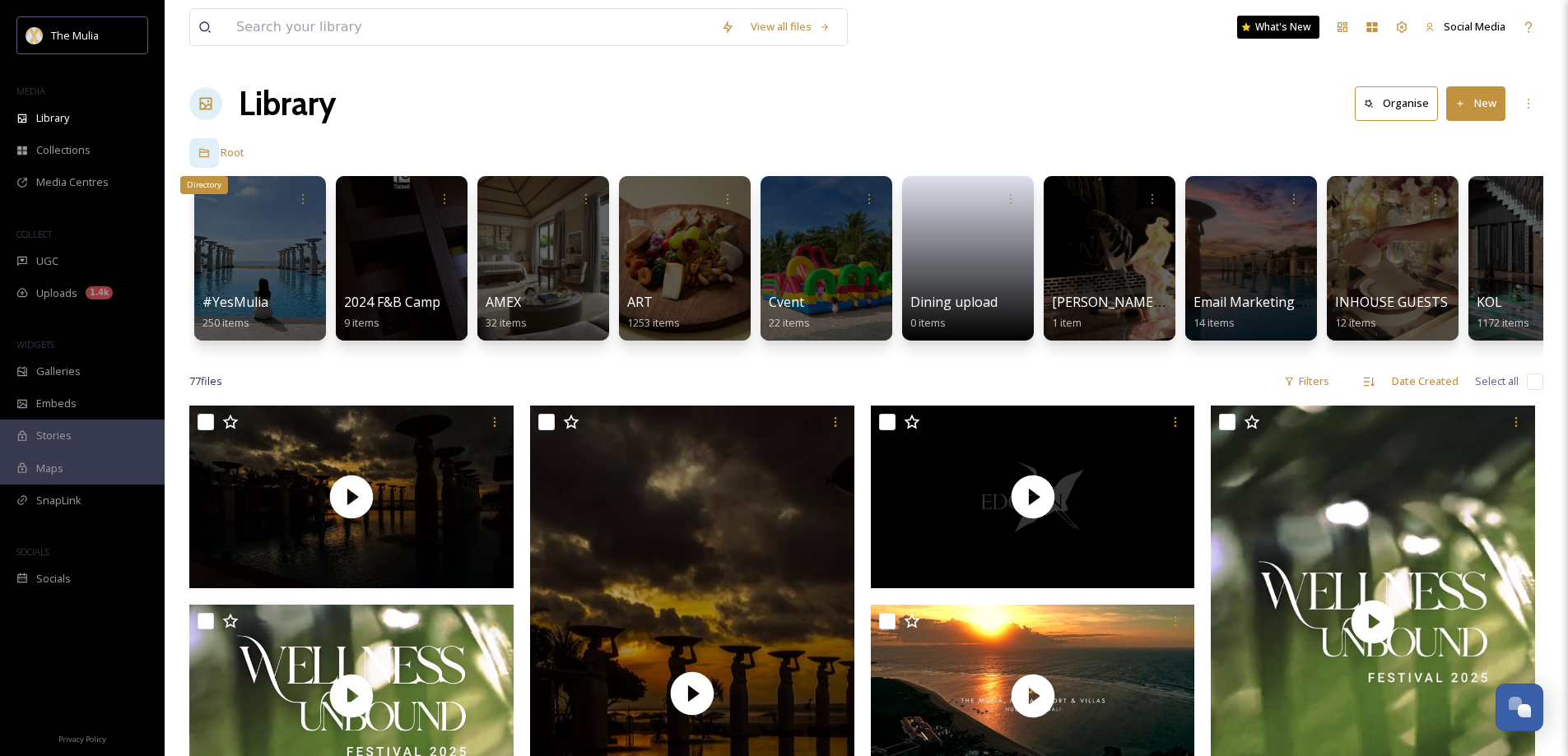
click at [209, 155] on icon at bounding box center [204, 153] width 10 height 9
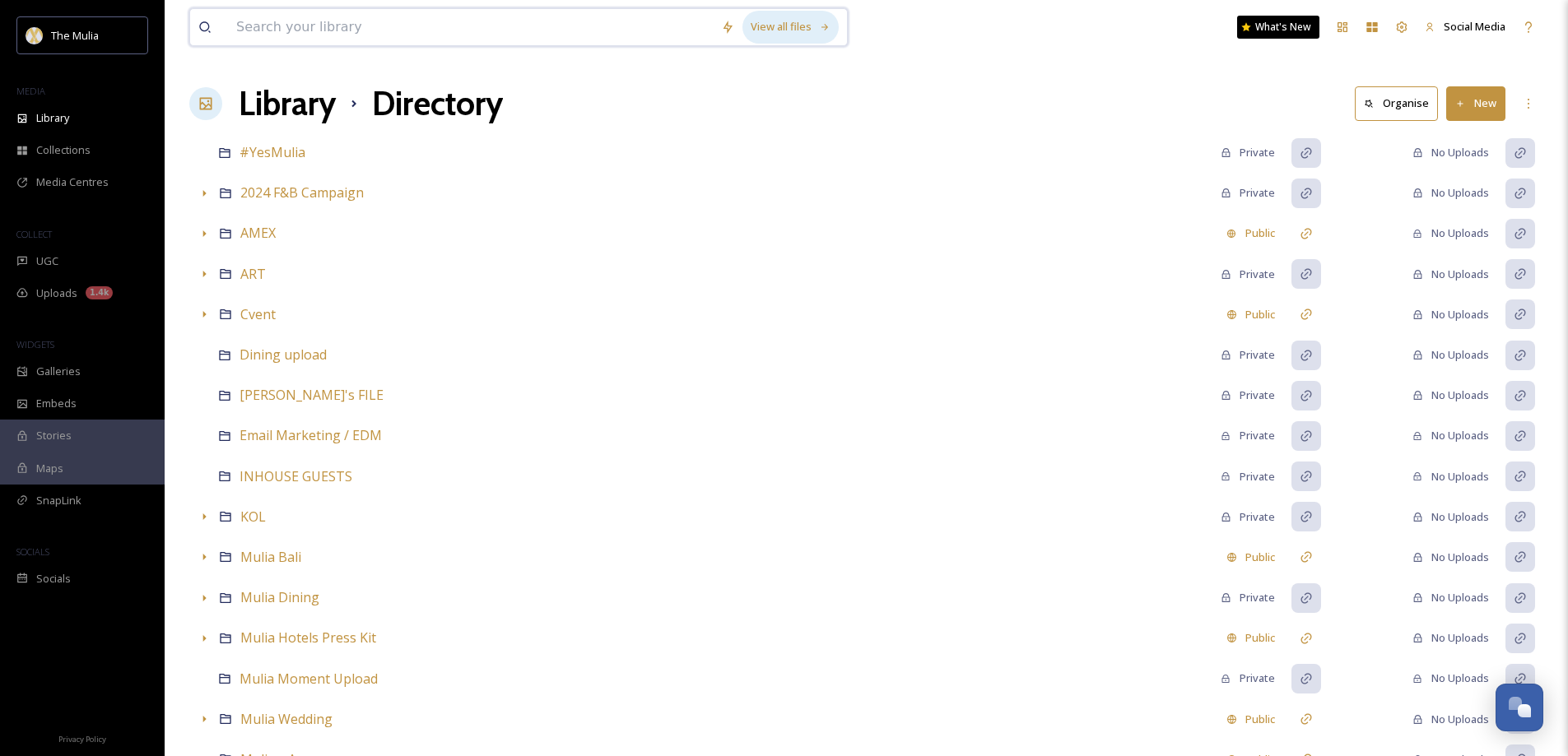
click at [785, 28] on div "View all files" at bounding box center [790, 27] width 96 height 32
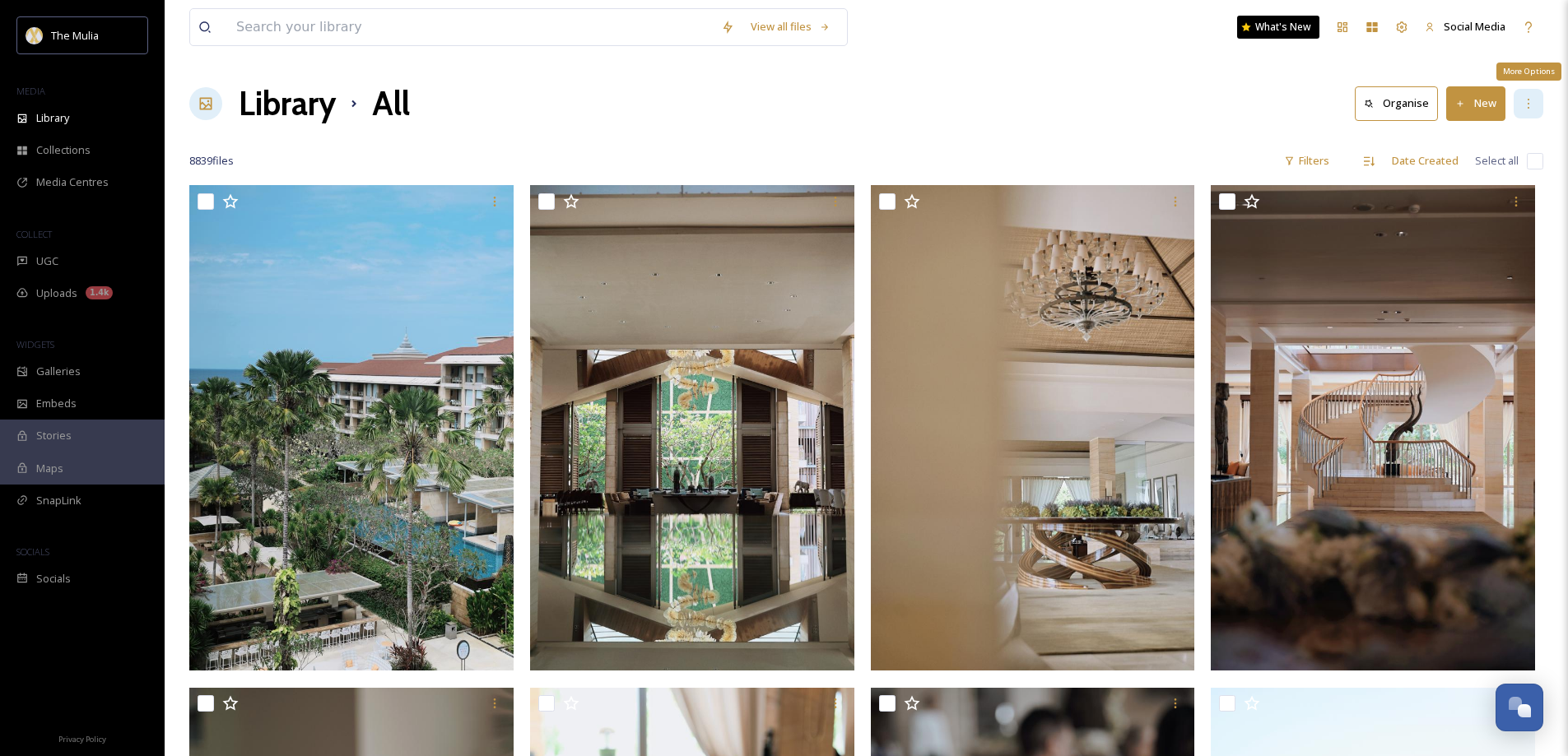
click at [1520, 107] on div "More Options" at bounding box center [1529, 104] width 29 height 29
click at [40, 118] on span "Library" at bounding box center [52, 118] width 33 height 16
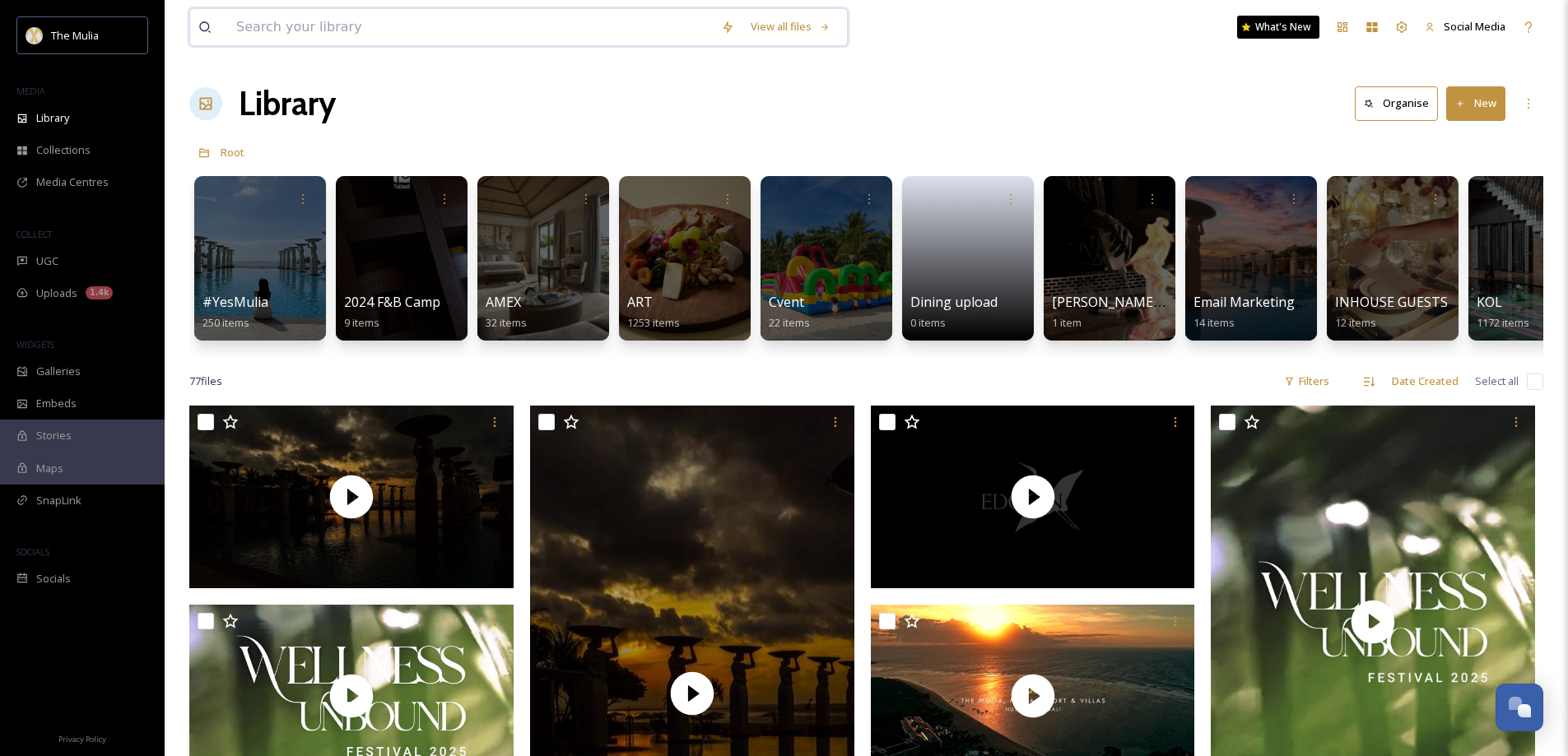
click at [305, 24] on input at bounding box center [470, 27] width 485 height 36
paste input "DAM"
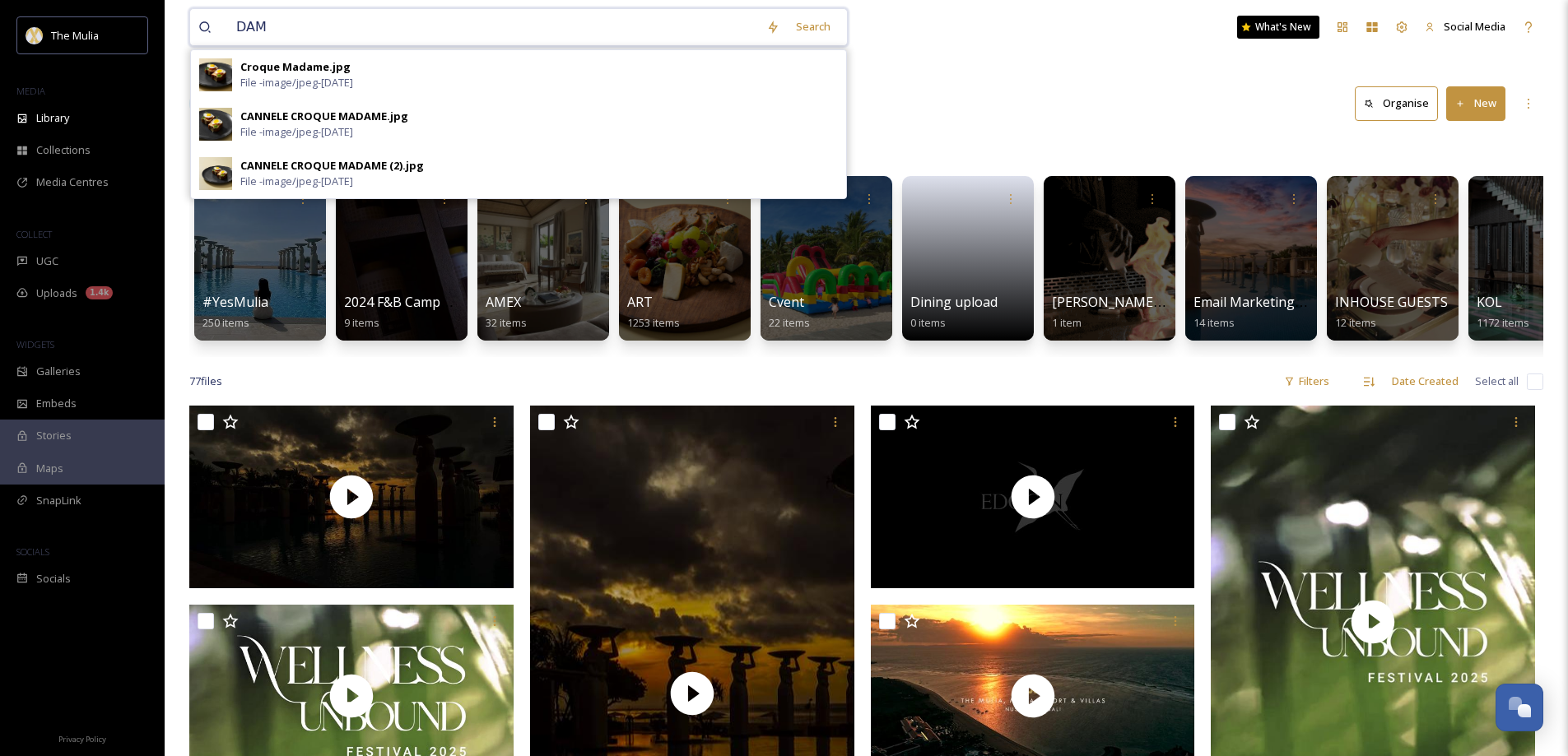
type input "DAM"
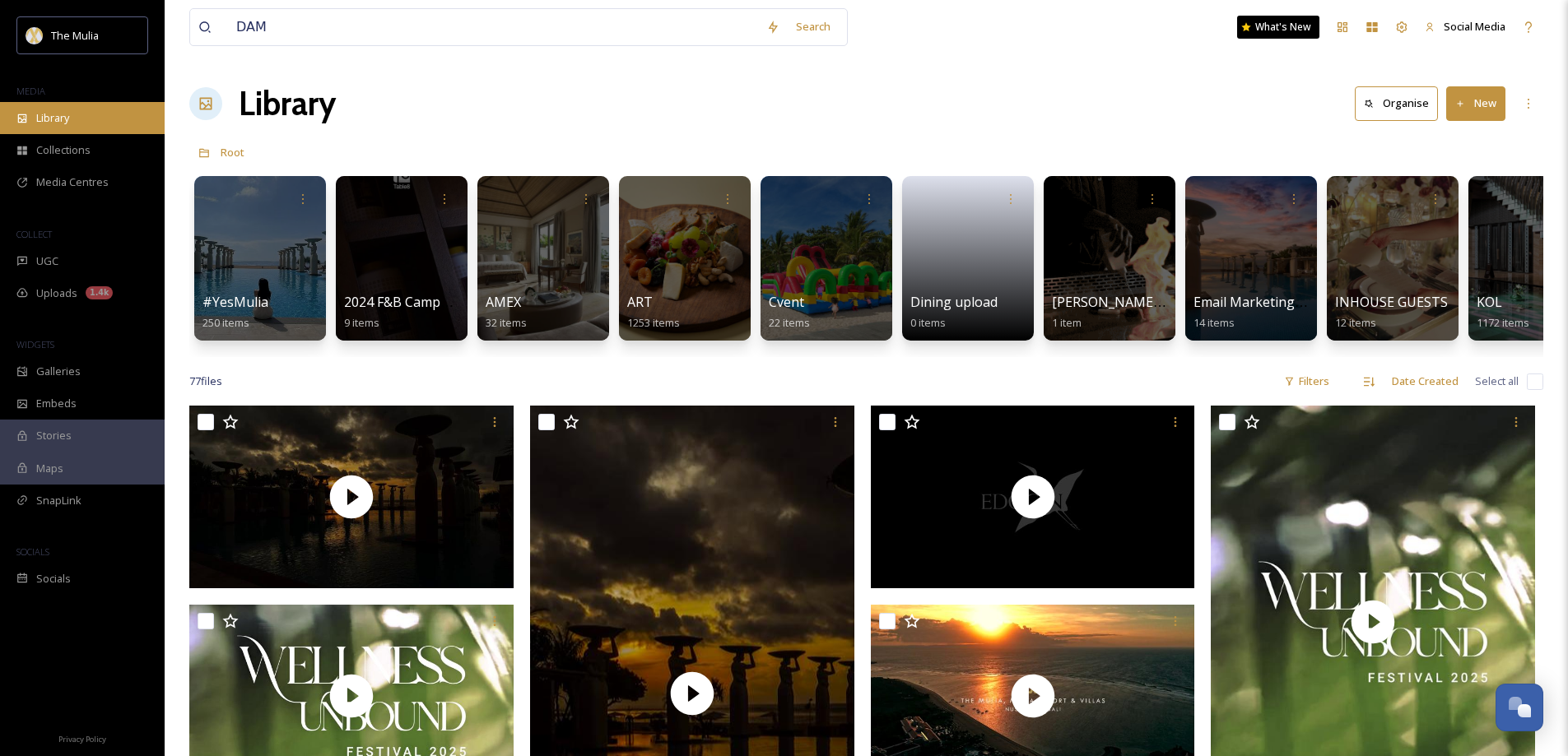
click at [36, 118] on div "Library" at bounding box center [82, 118] width 164 height 32
click at [1374, 103] on icon at bounding box center [1369, 105] width 11 height 11
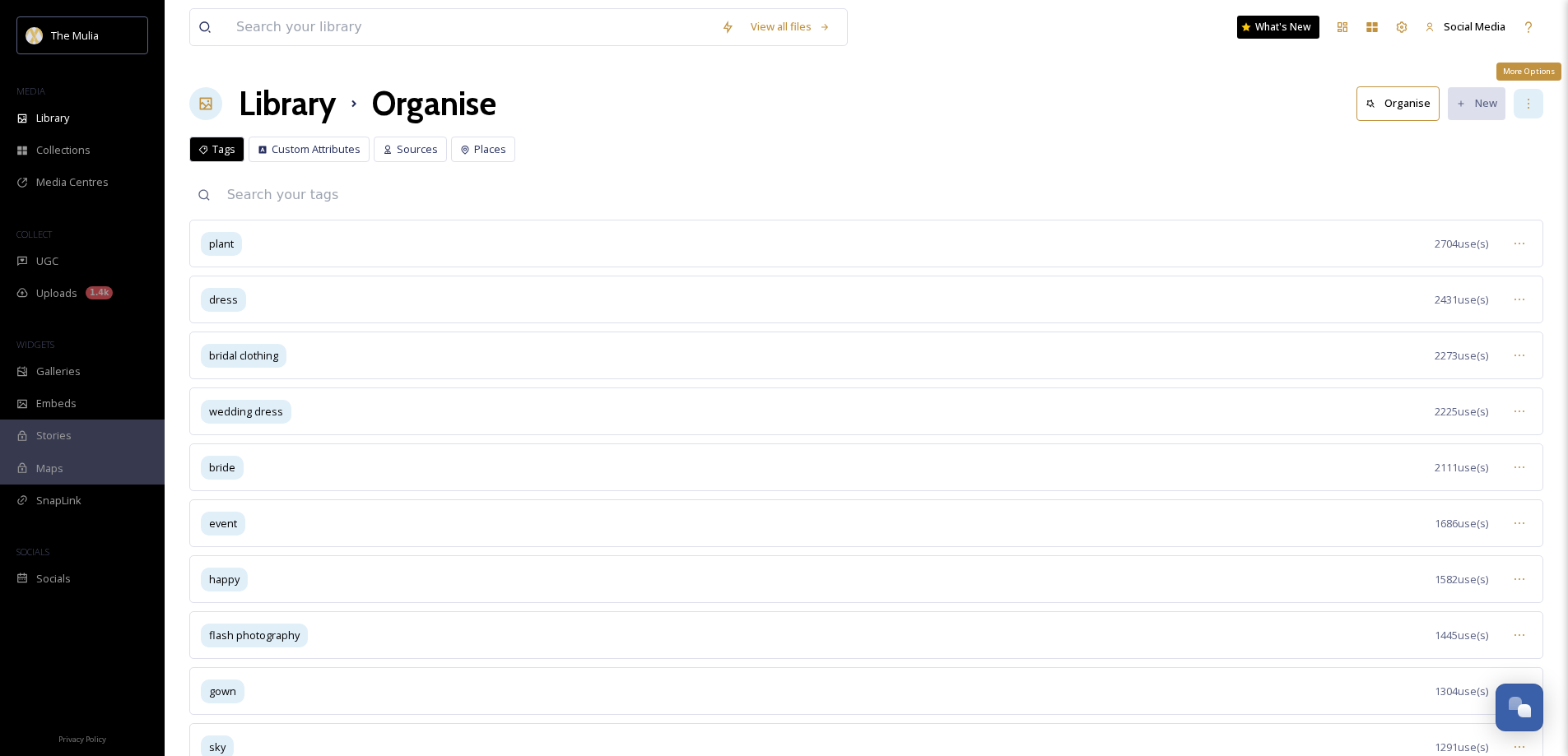
click at [1528, 103] on icon at bounding box center [1528, 104] width 13 height 13
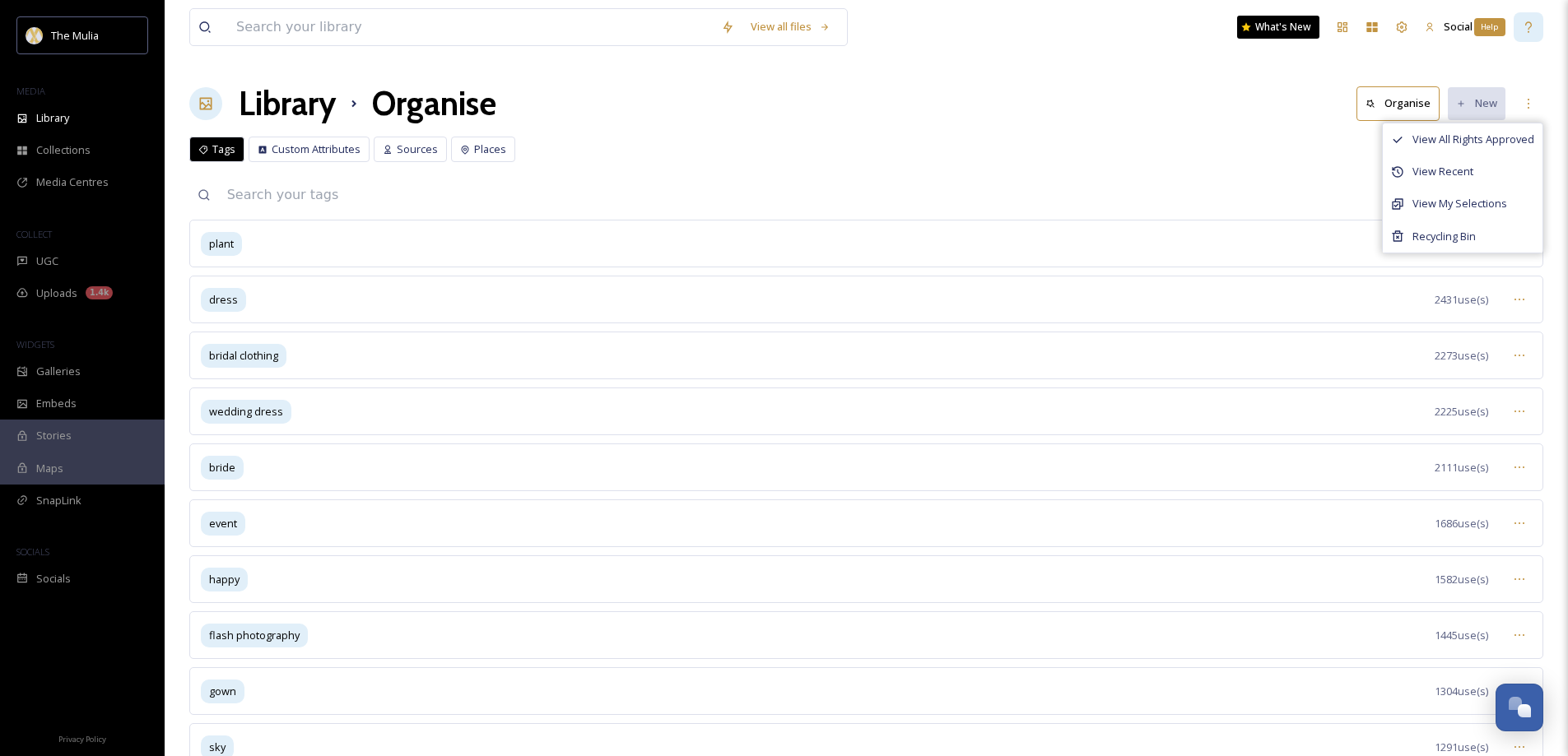
click at [1529, 31] on icon at bounding box center [1528, 27] width 13 height 13
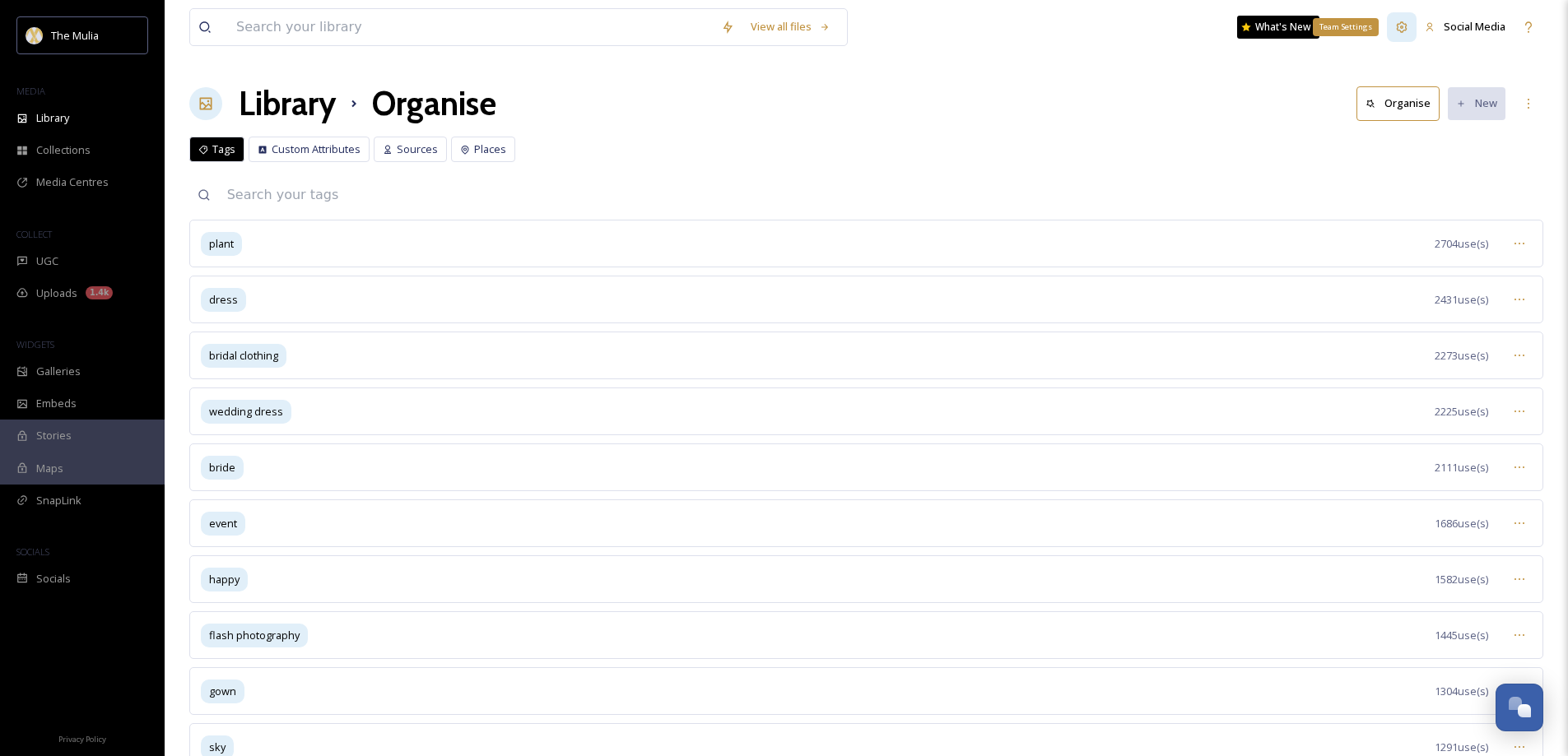
click at [1402, 26] on icon at bounding box center [1402, 27] width 13 height 13
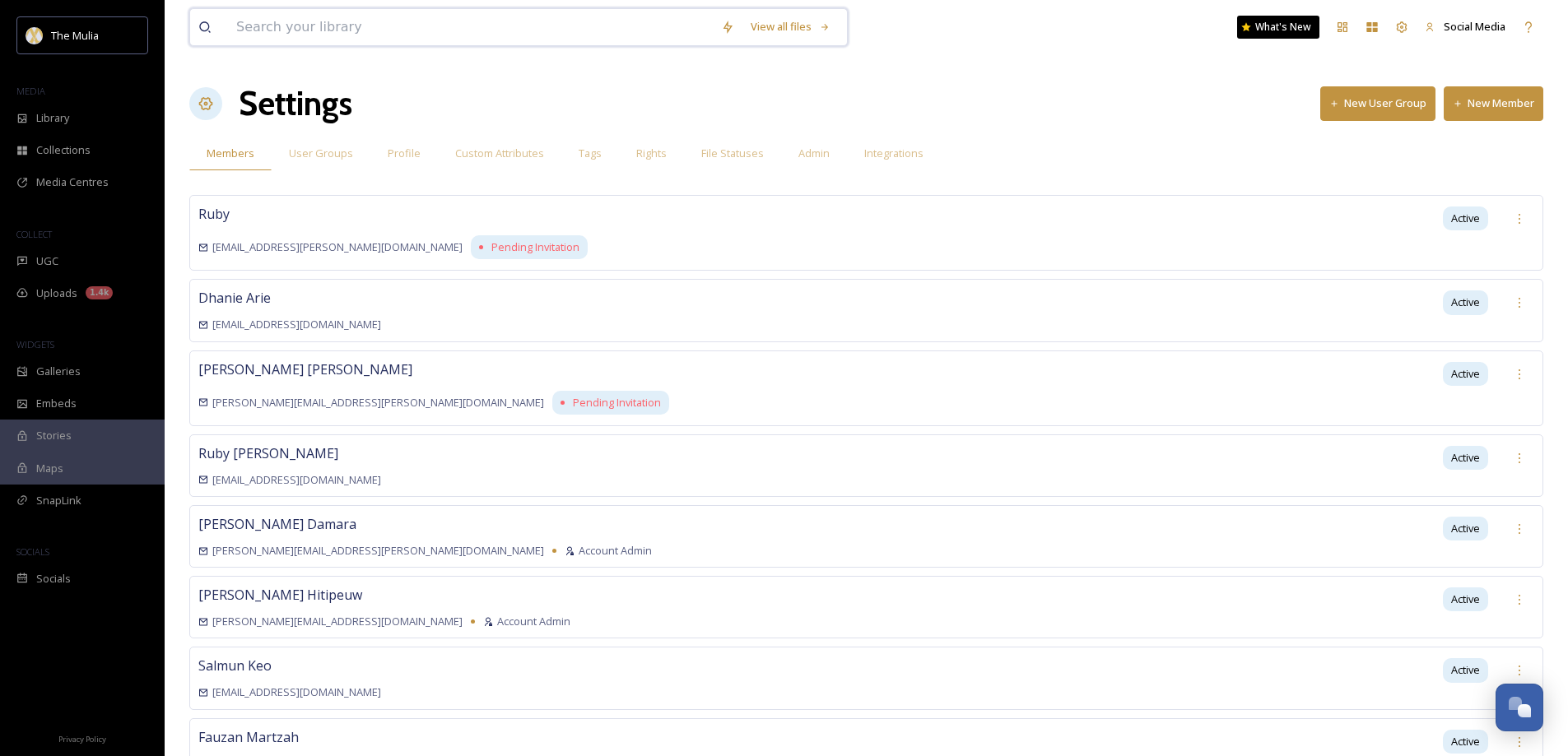
click at [265, 16] on input at bounding box center [470, 27] width 485 height 36
paste input "extra space"
type input "extra space"
click at [1345, 28] on icon at bounding box center [1342, 27] width 10 height 10
